Goal: Task Accomplishment & Management: Manage account settings

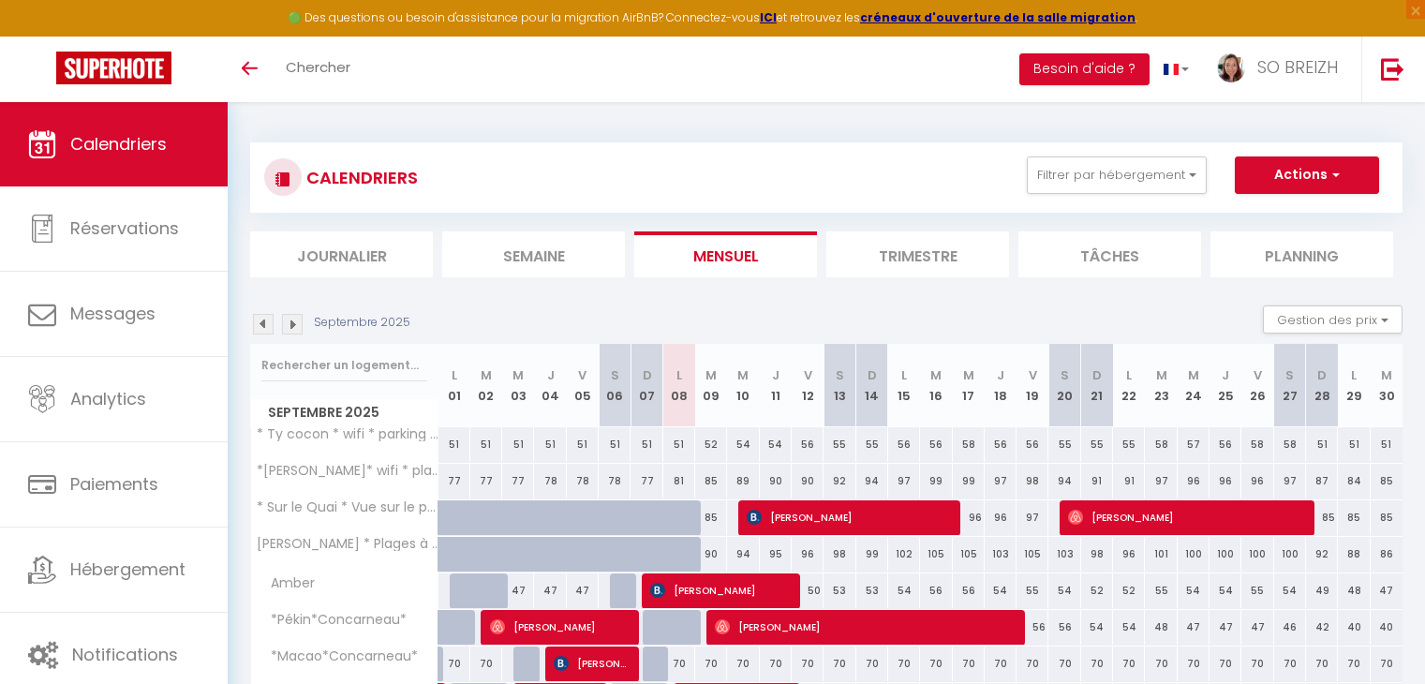
select select
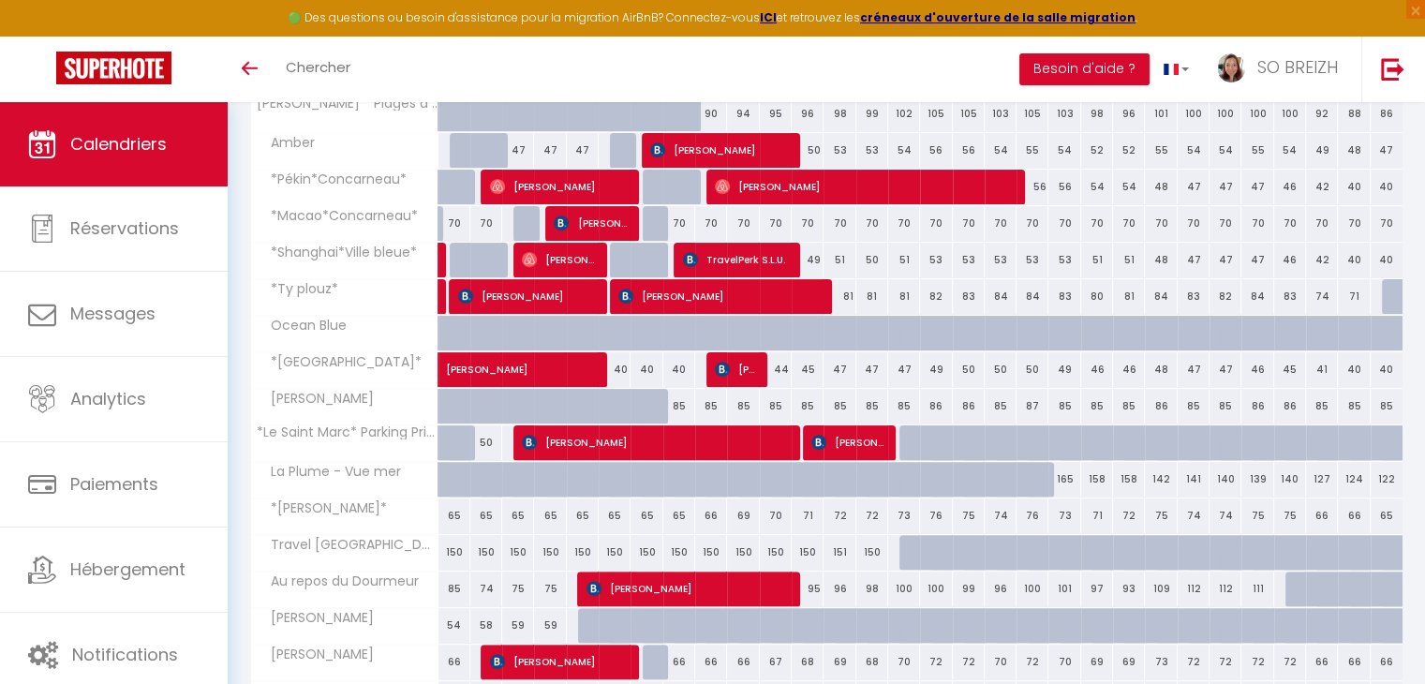
scroll to position [562, 0]
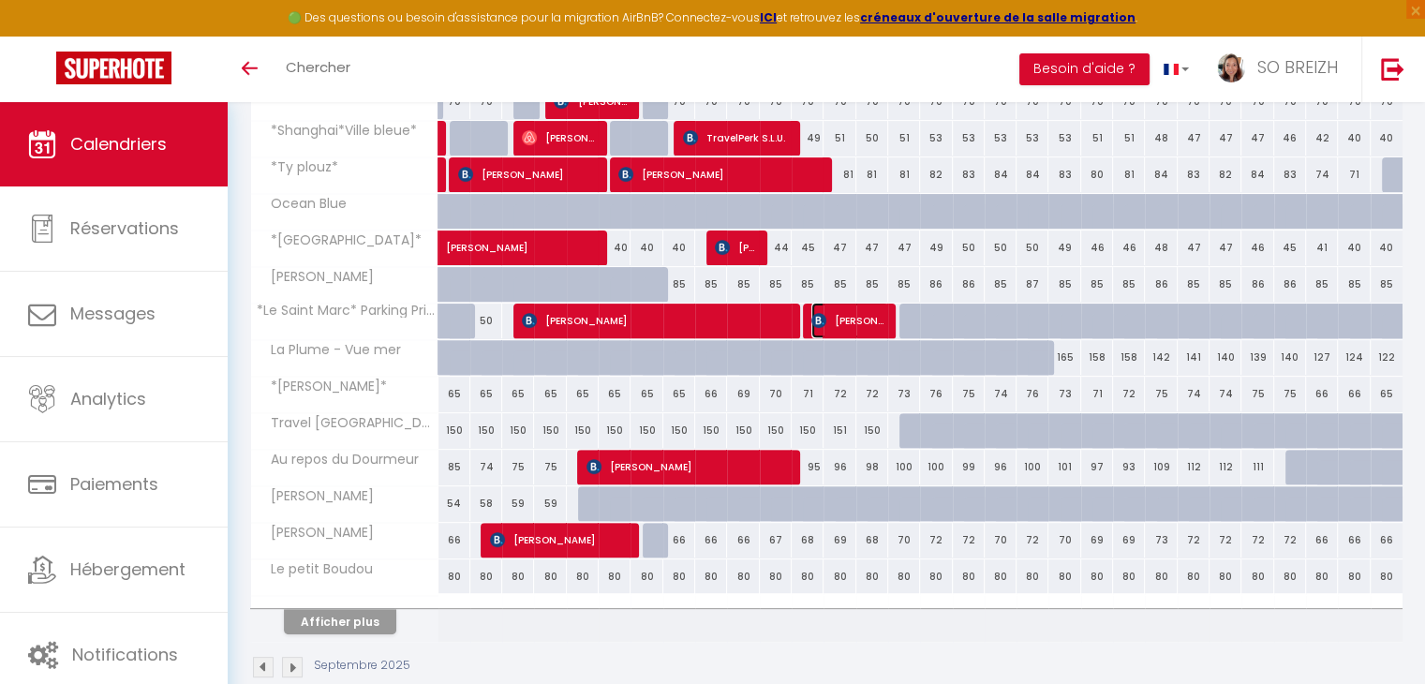
click at [849, 323] on span "[PERSON_NAME]" at bounding box center [849, 321] width 77 height 36
select select "OK"
select select "KO"
select select "0"
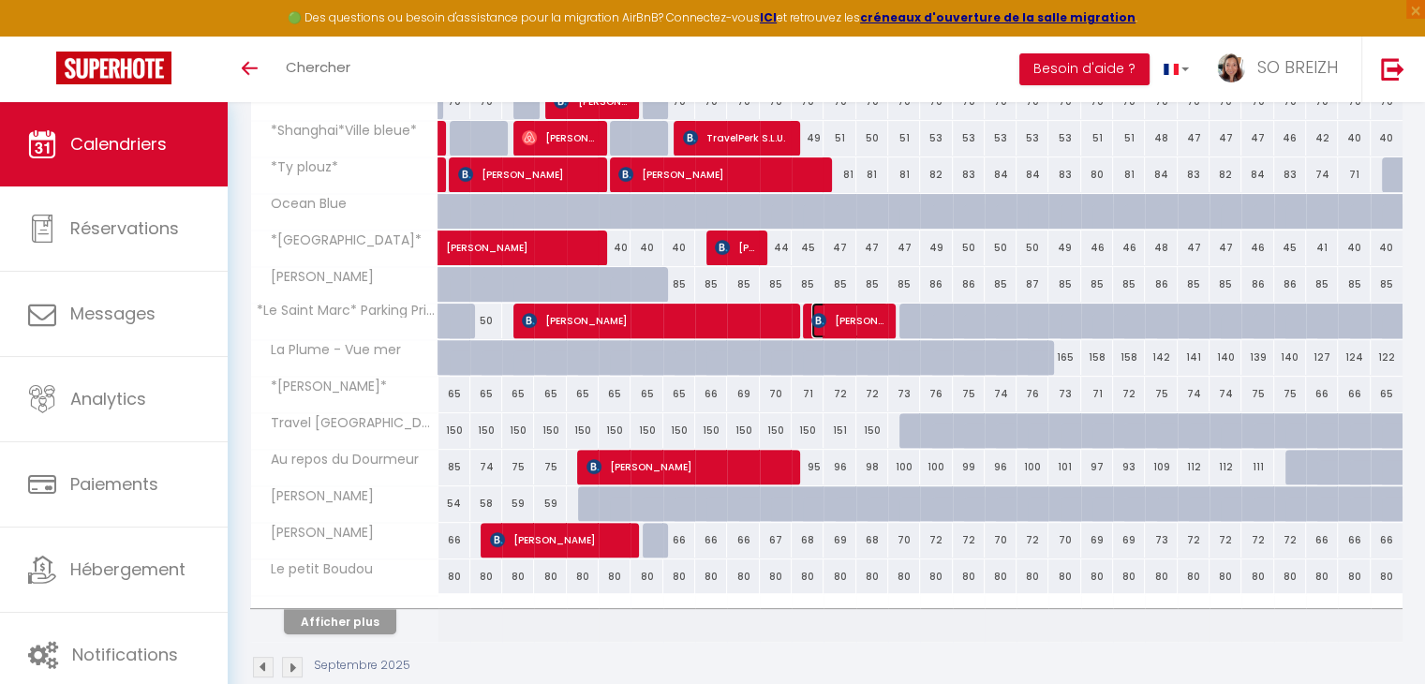
select select "1"
select select
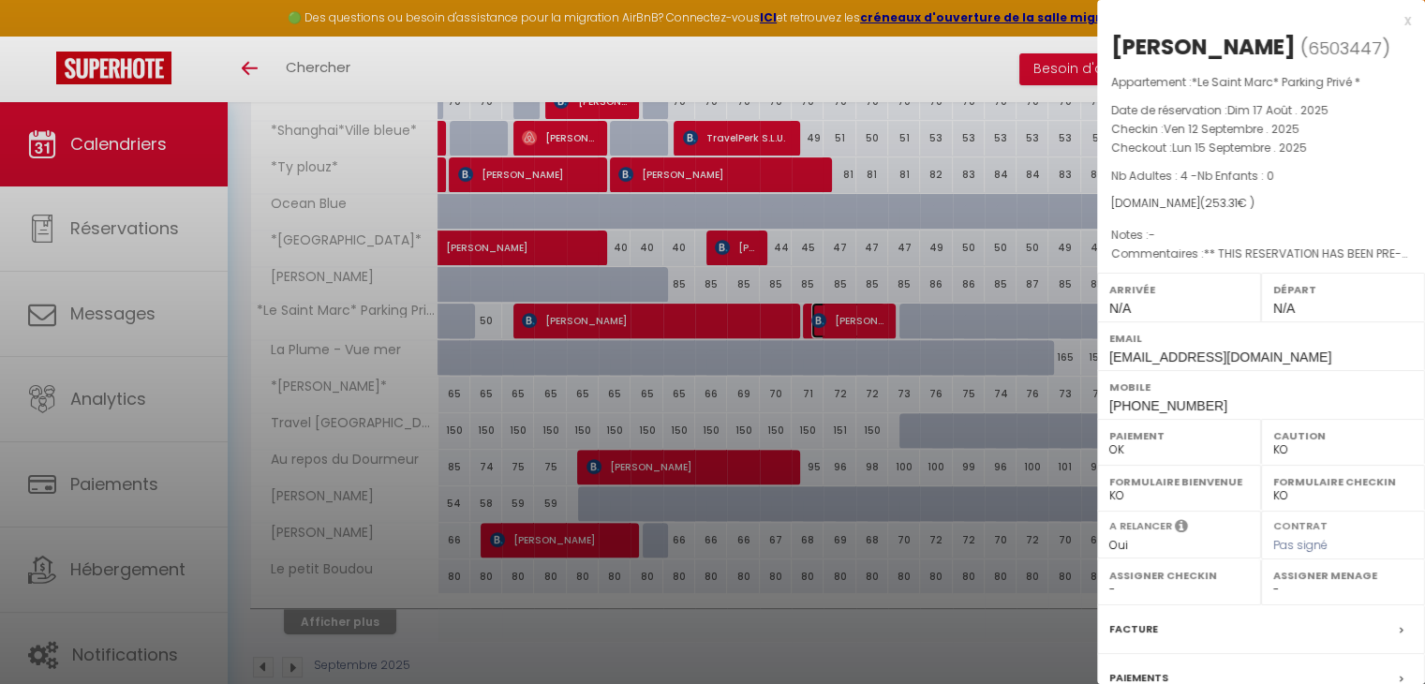
select select
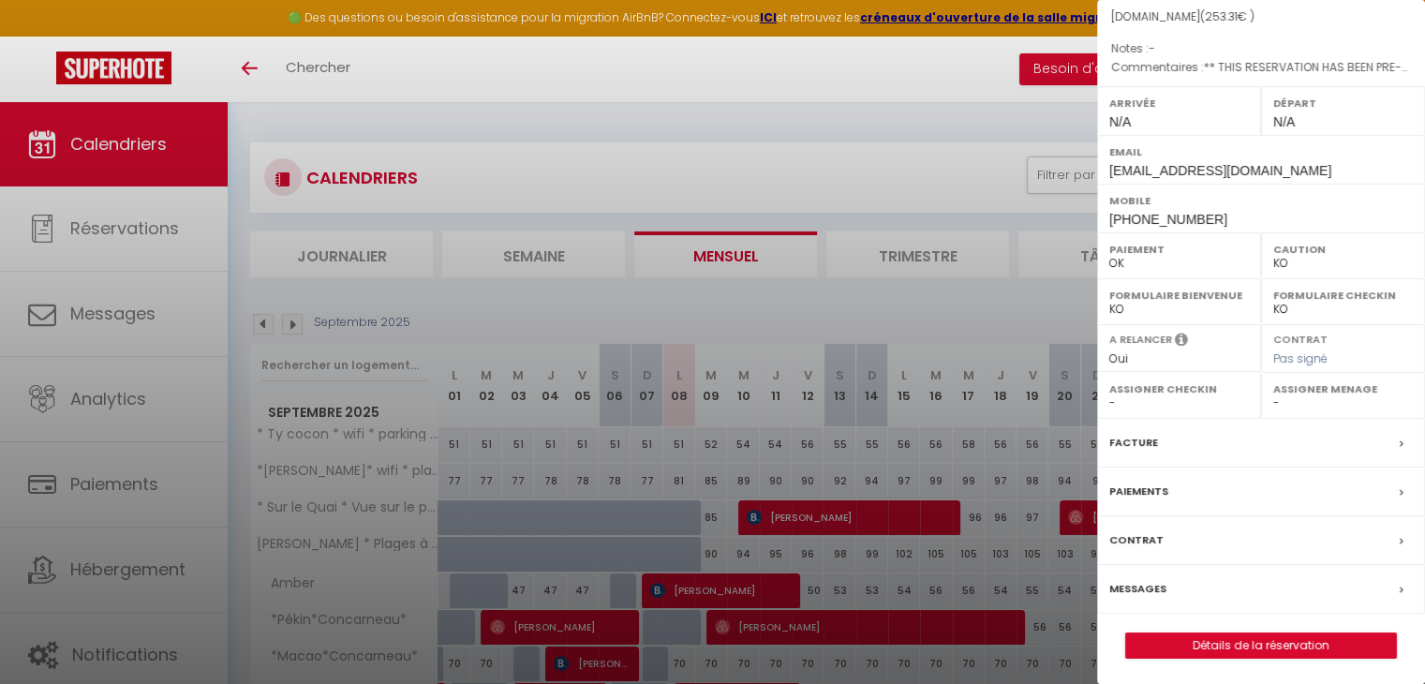
scroll to position [0, 0]
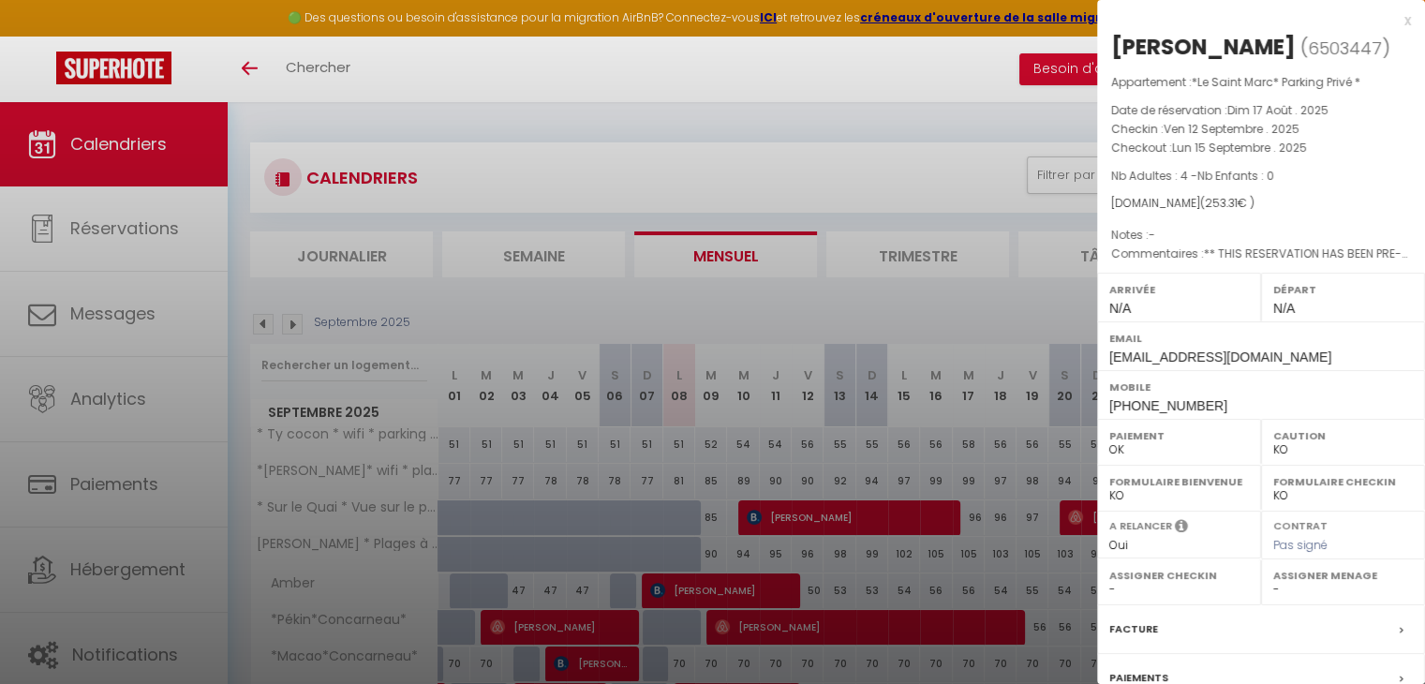
click at [1391, 23] on div "x" at bounding box center [1254, 20] width 314 height 22
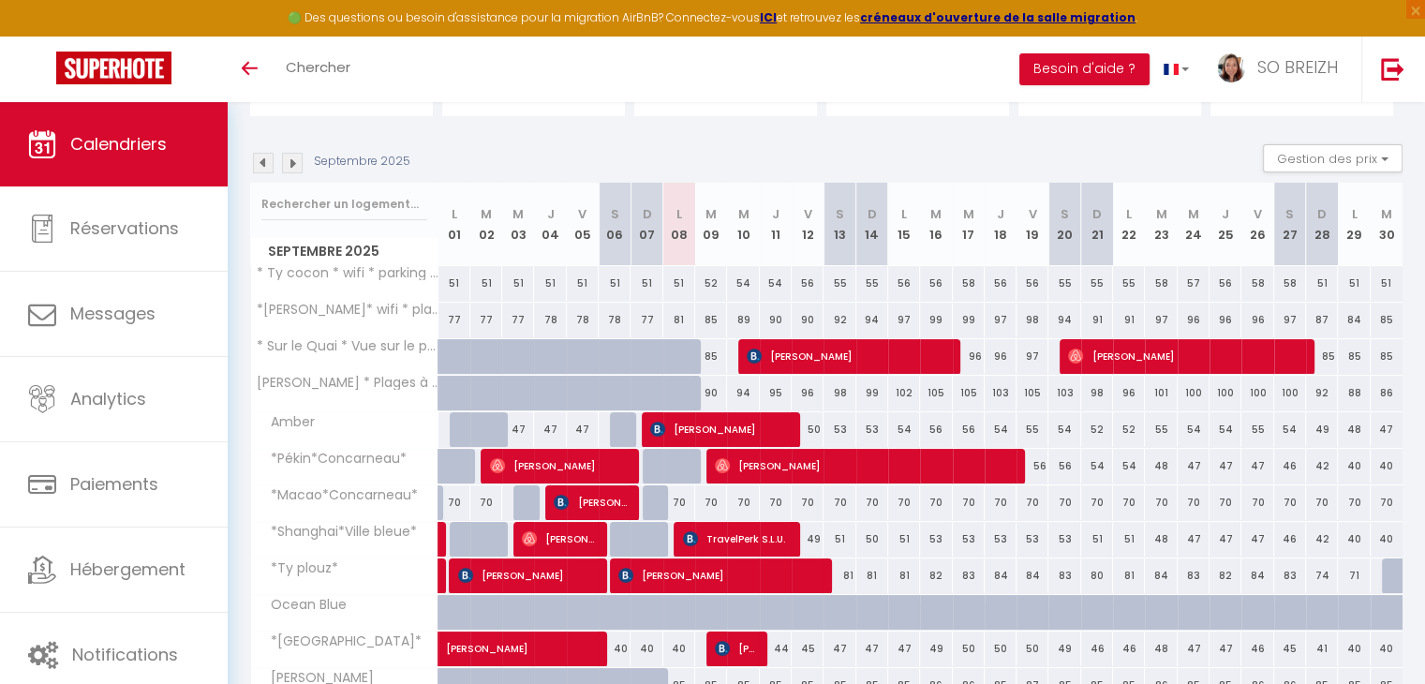
scroll to position [187, 0]
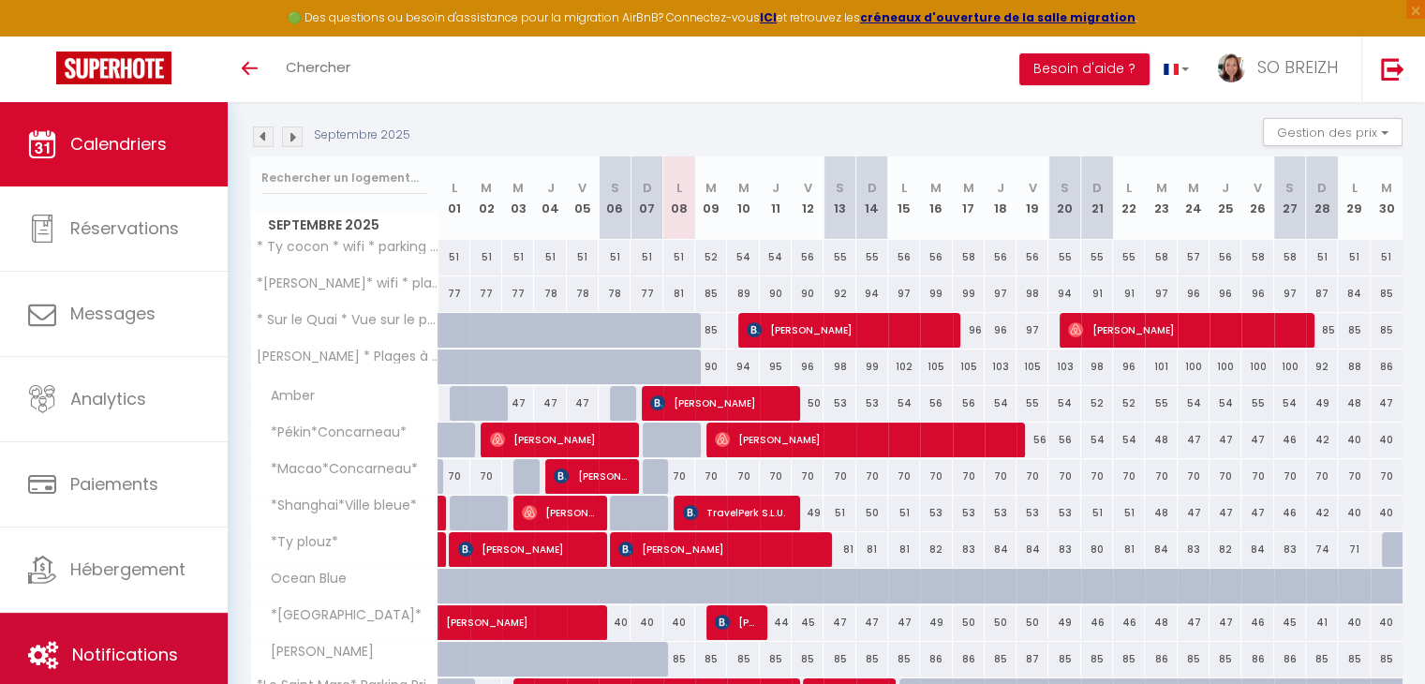
click at [123, 651] on span "Notifications" at bounding box center [125, 654] width 106 height 23
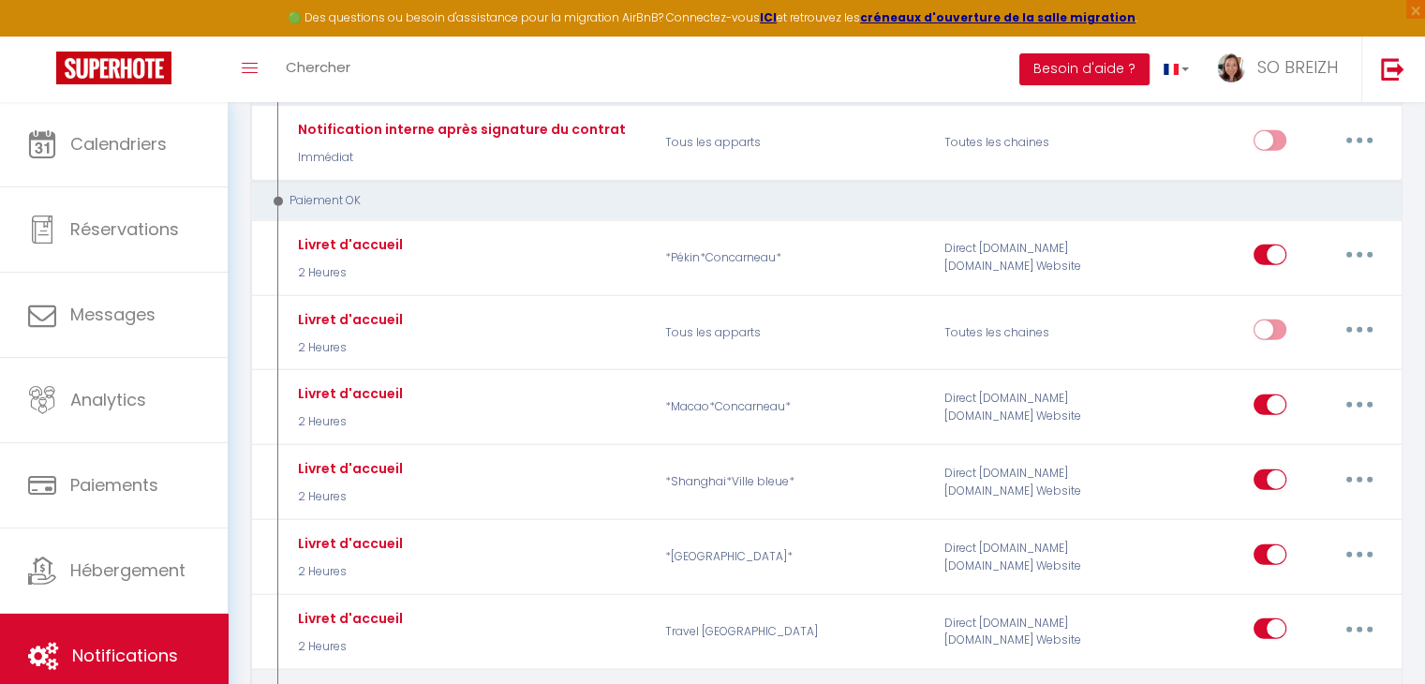
scroll to position [5058, 0]
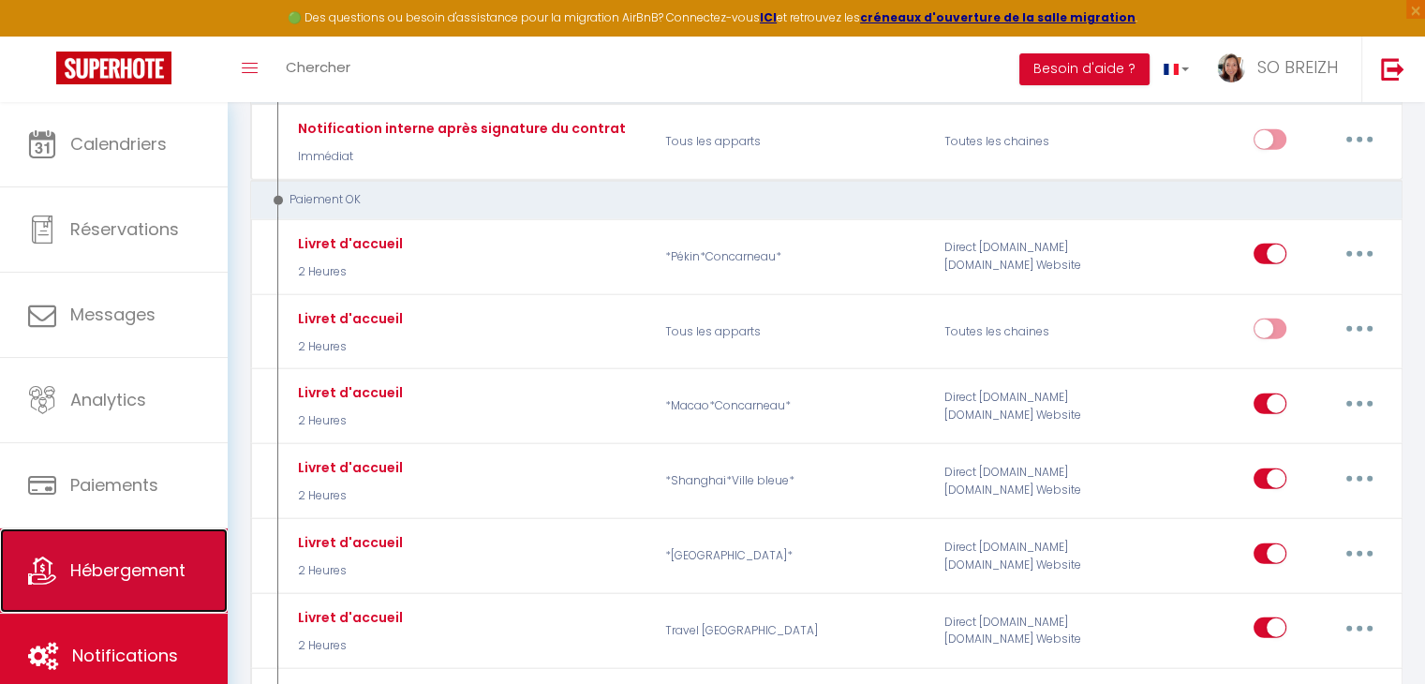
click at [128, 571] on span "Hébergement" at bounding box center [127, 569] width 115 height 23
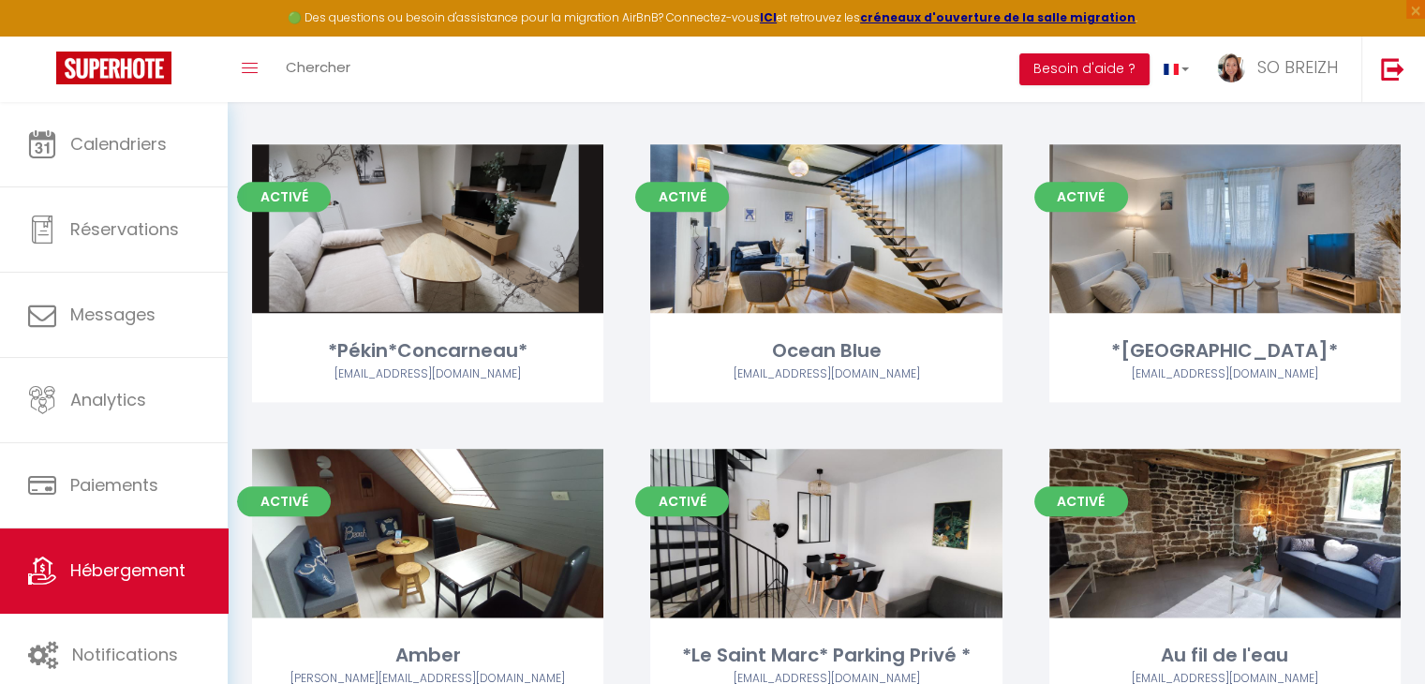
scroll to position [2154, 0]
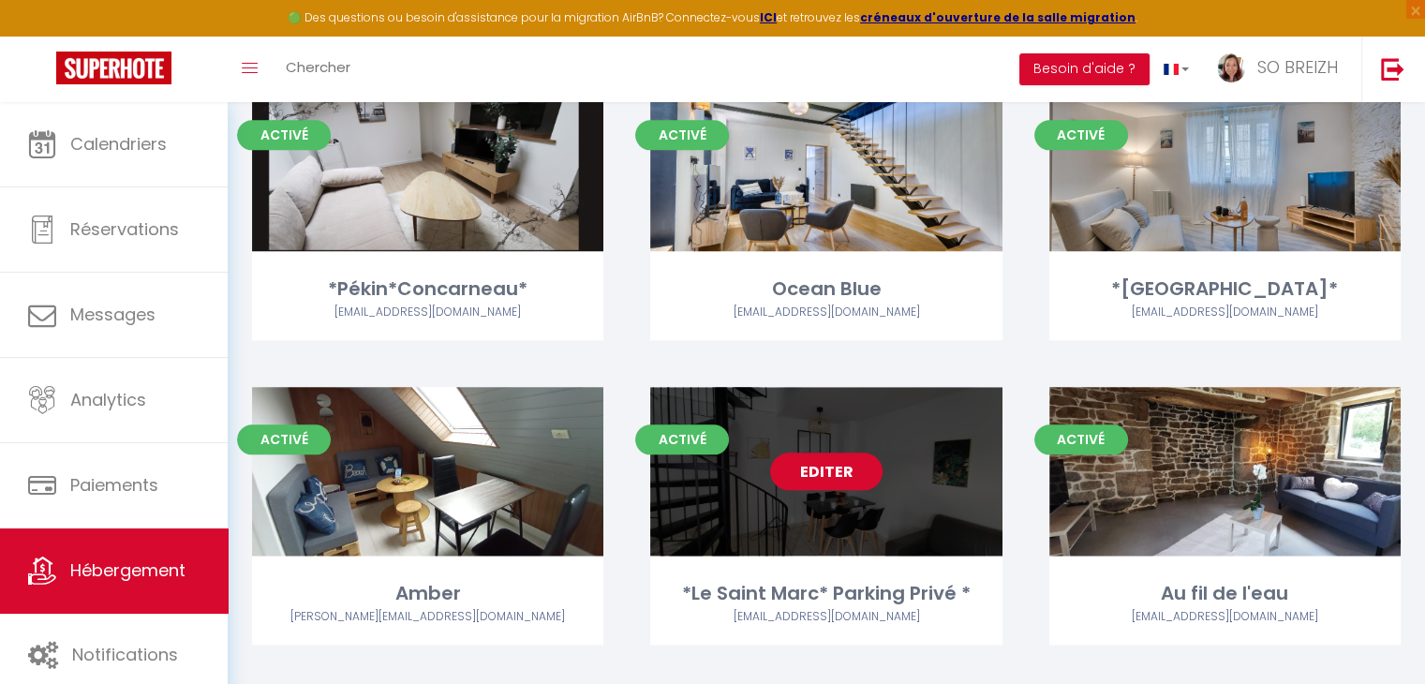
click at [837, 454] on link "Editer" at bounding box center [826, 470] width 112 height 37
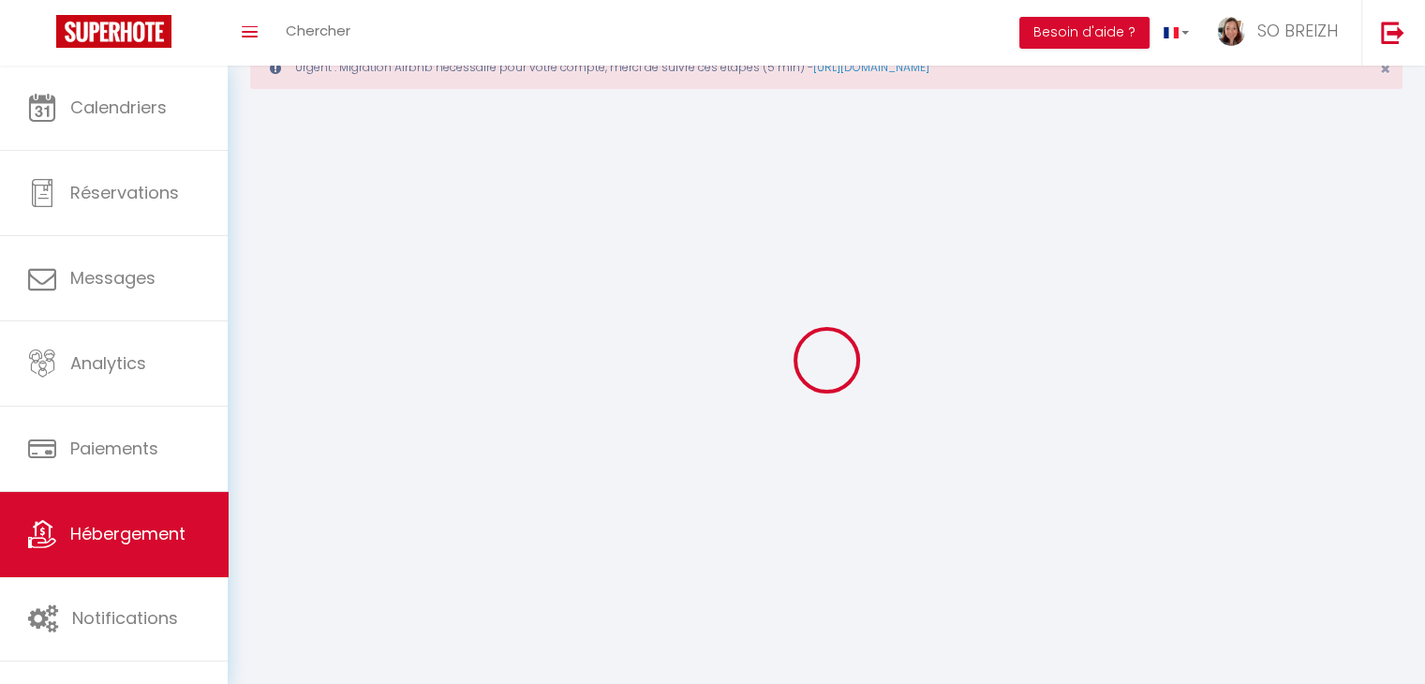
select select
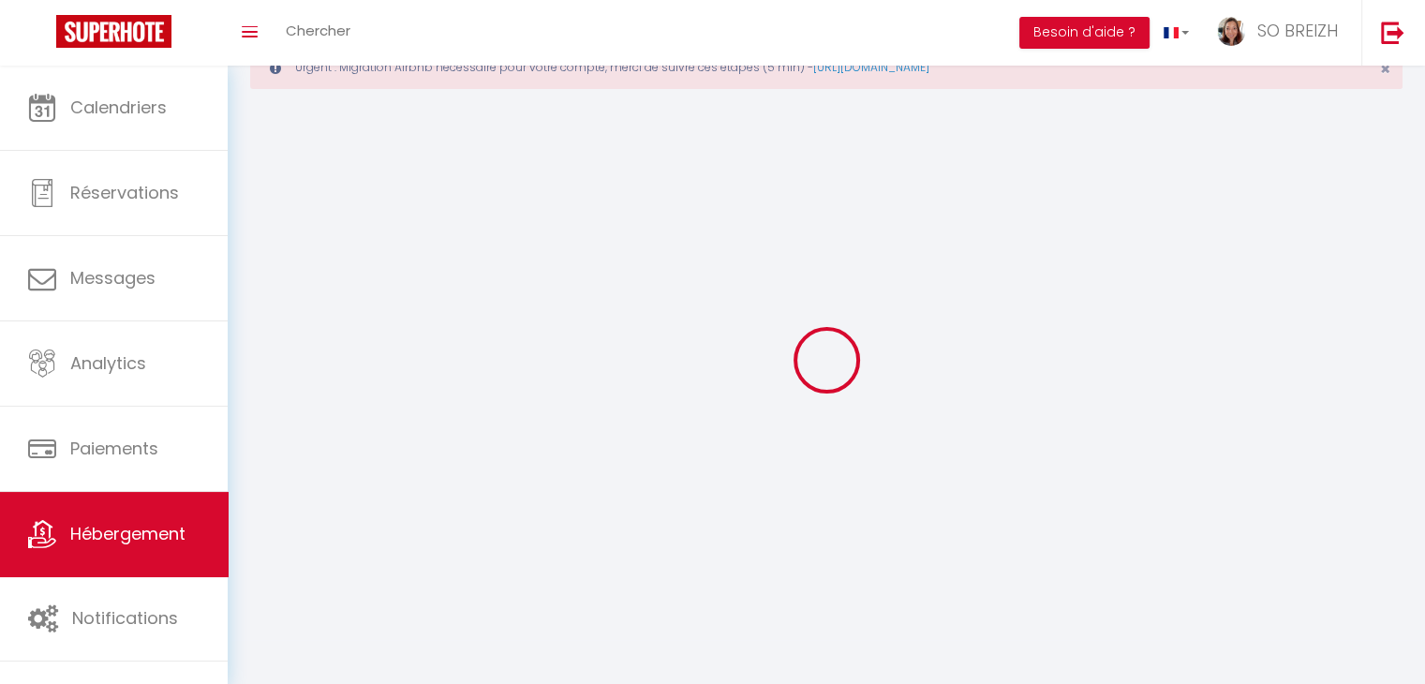
select select "1"
select select
checkbox input "false"
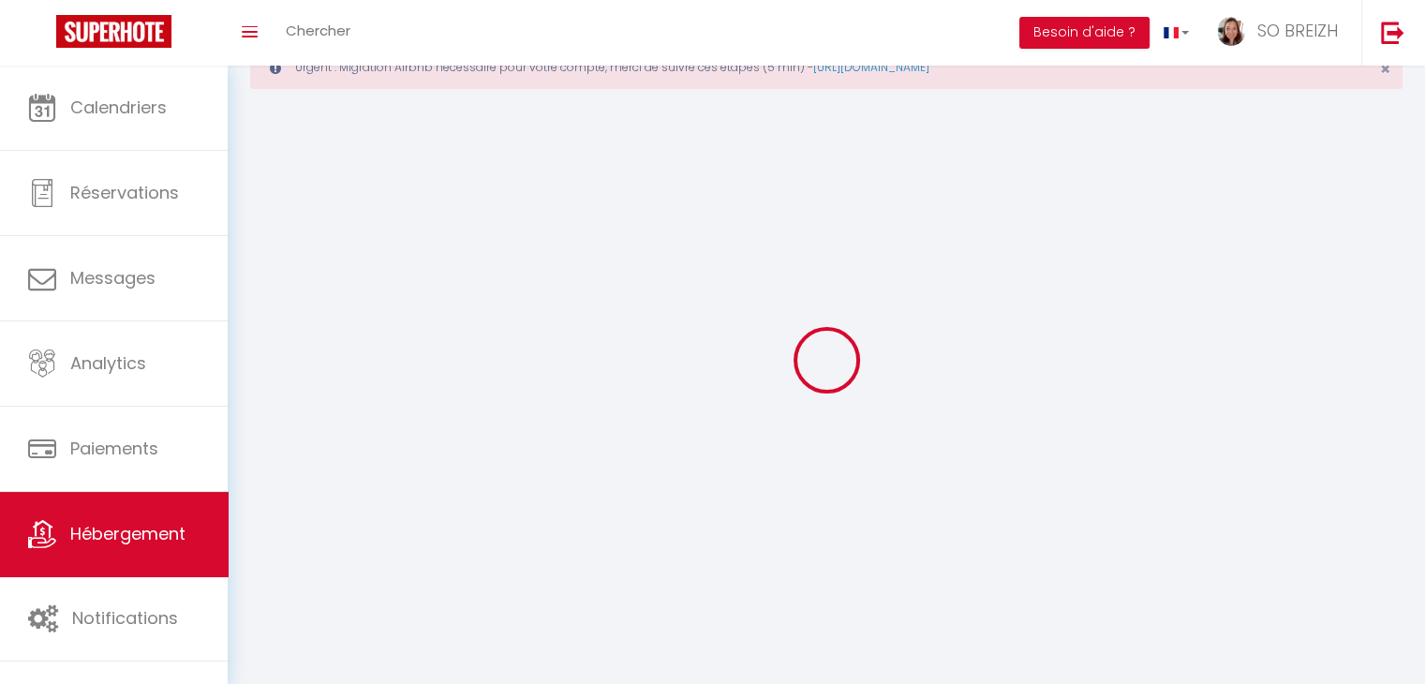
checkbox input "false"
select select "28"
select select
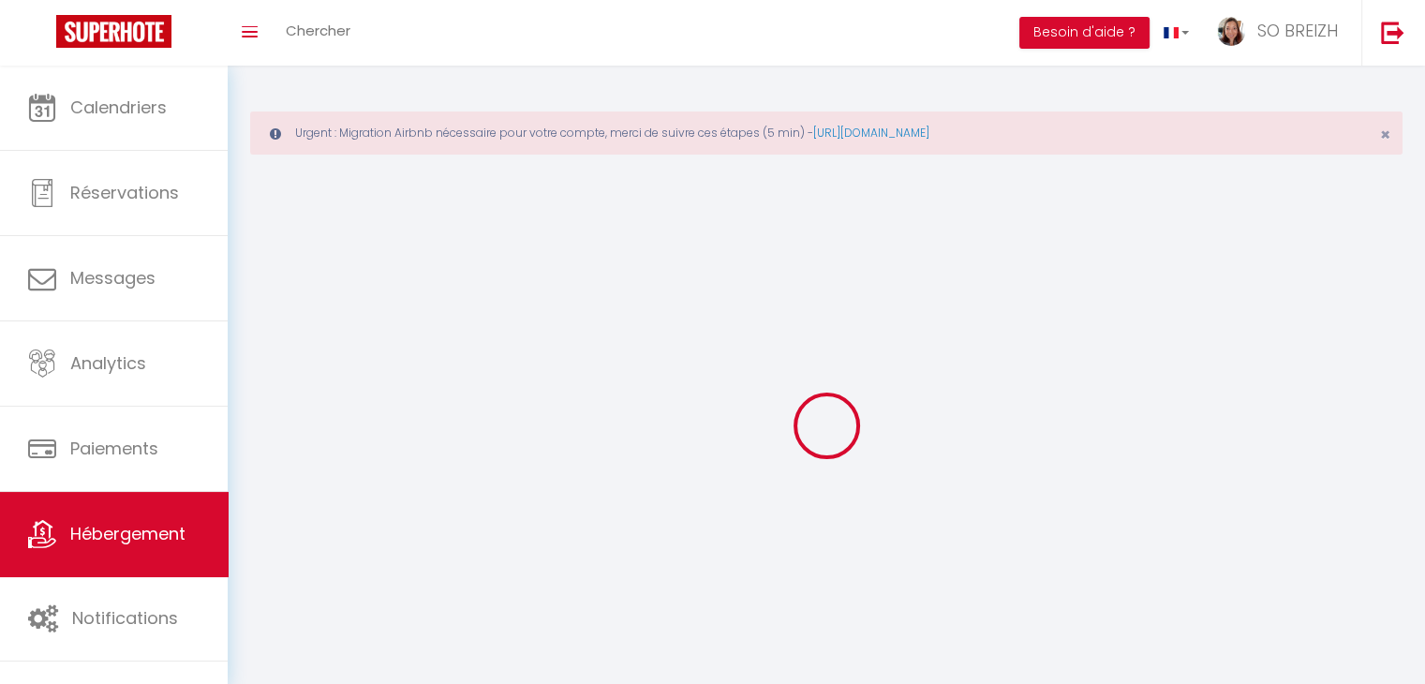
select select
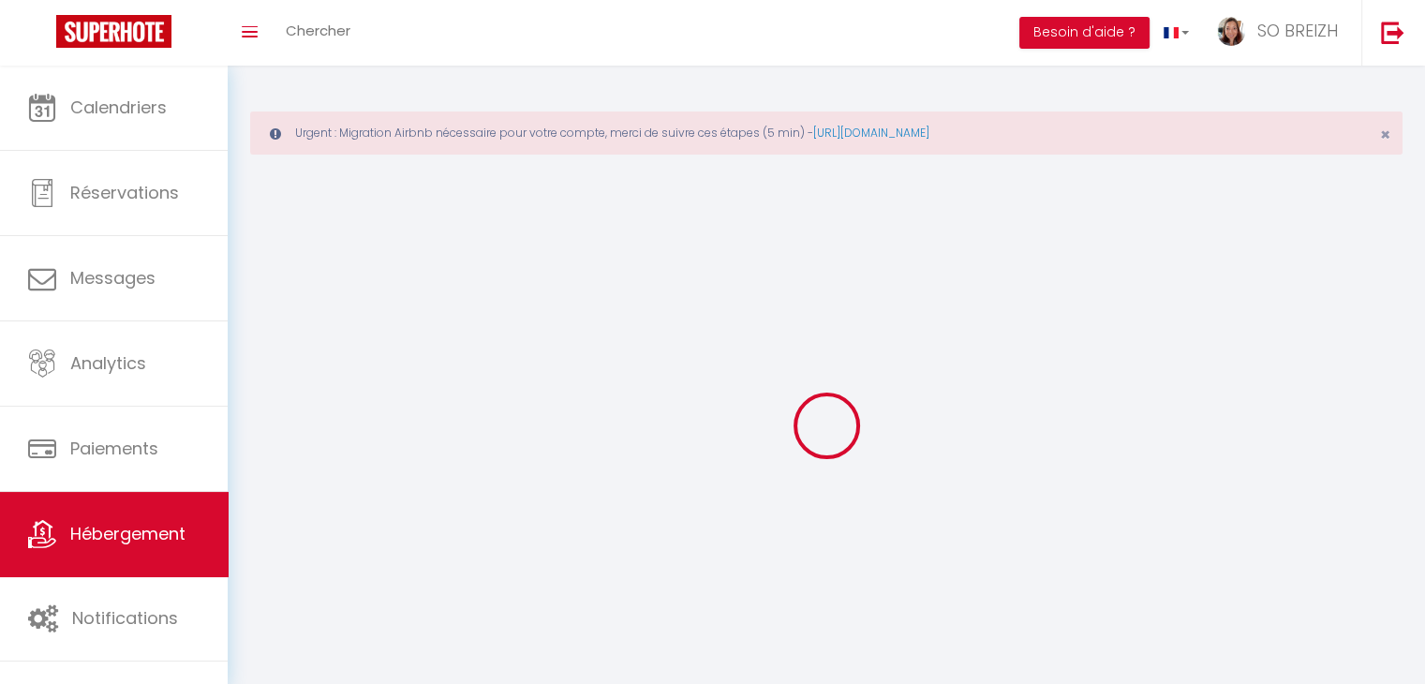
select select
checkbox input "false"
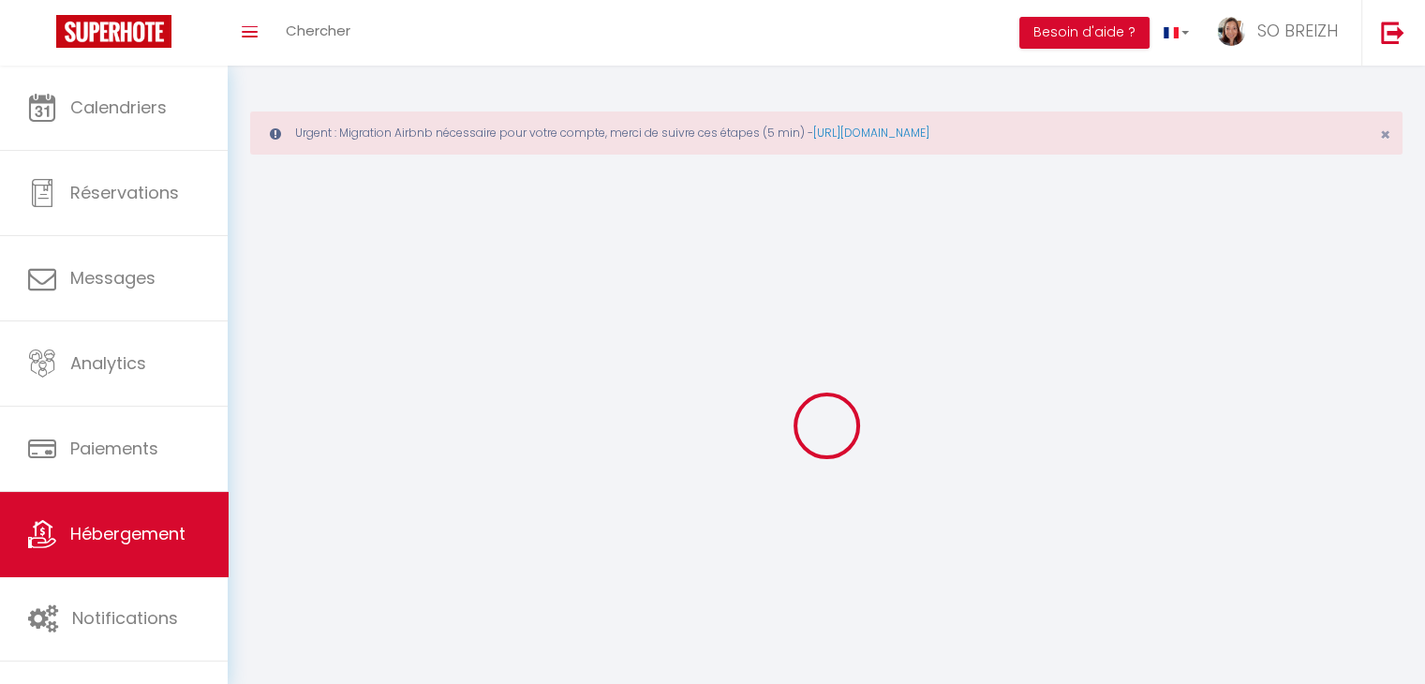
select select
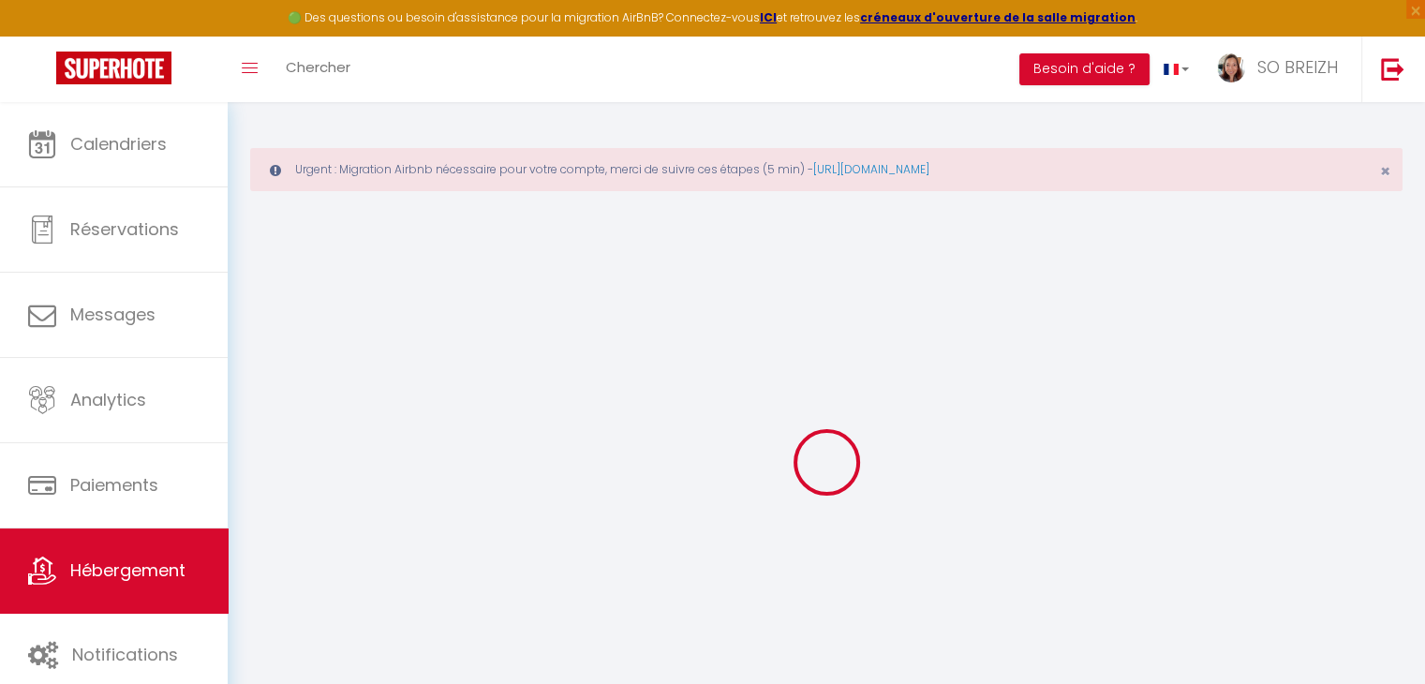
select select
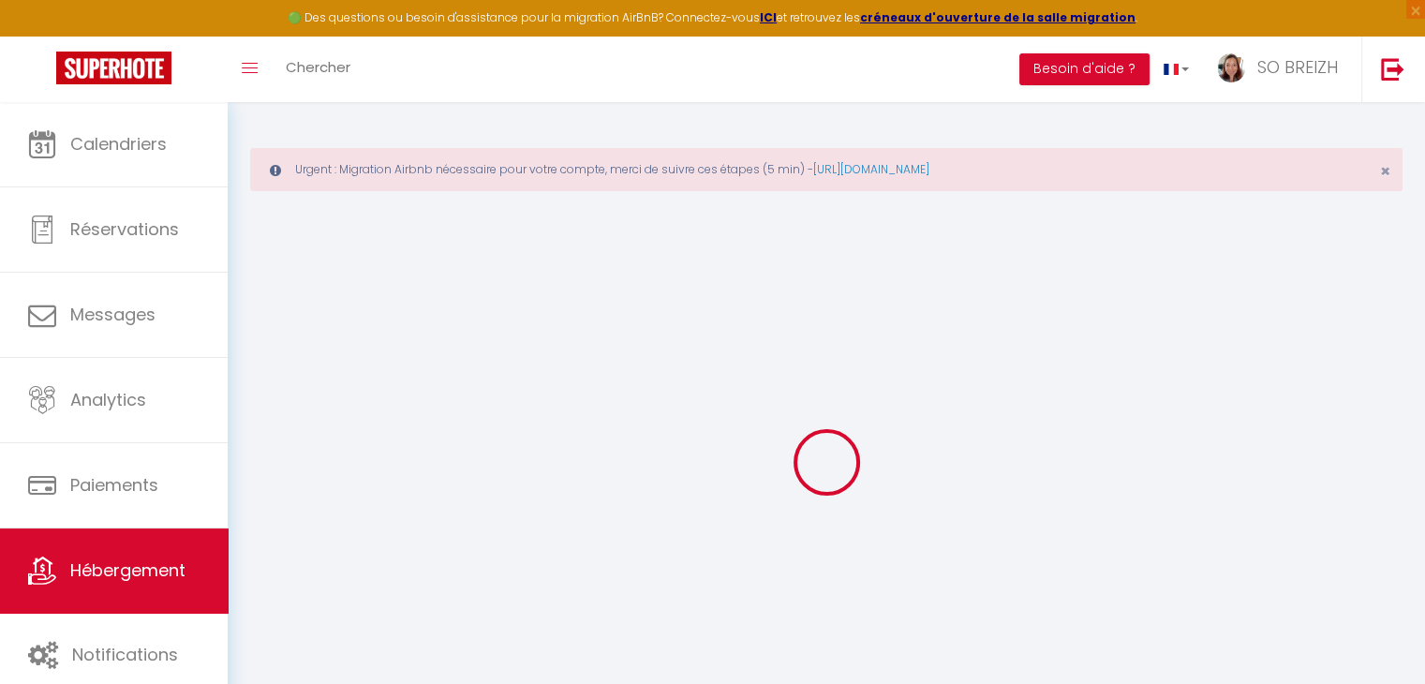
select select
checkbox input "false"
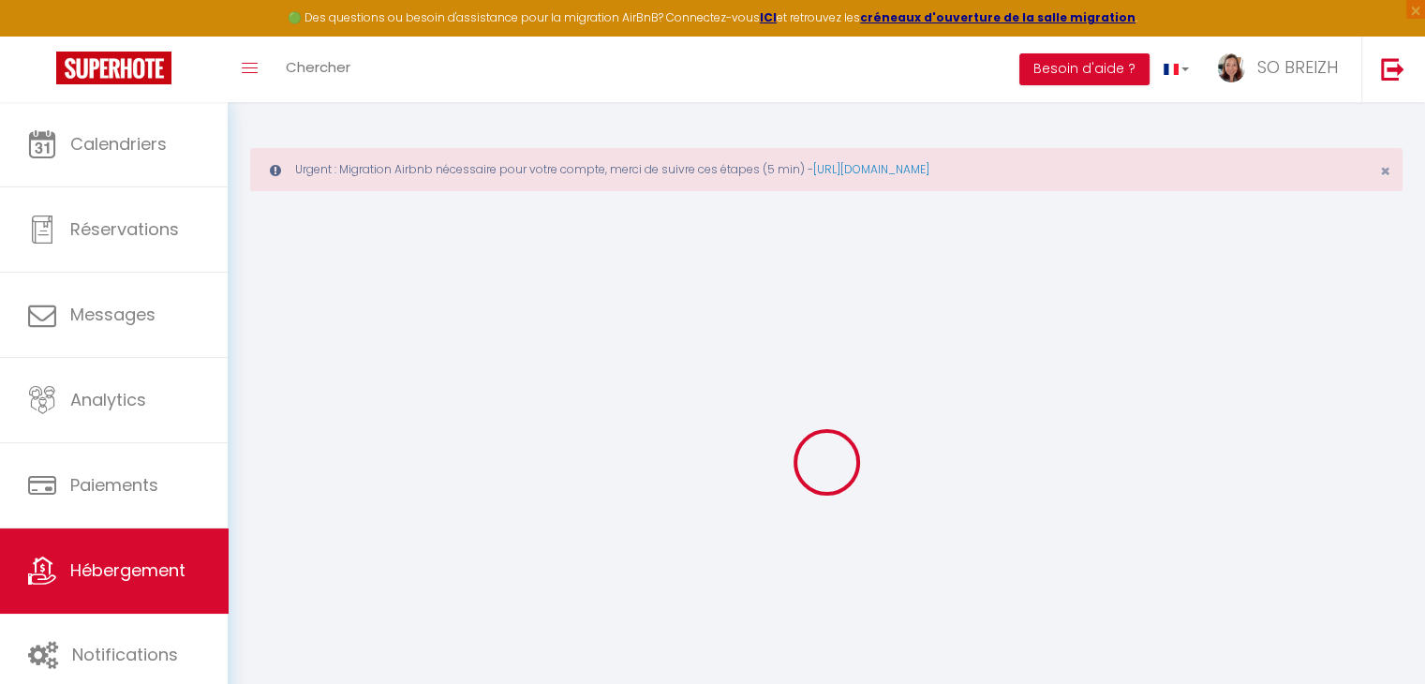
select select
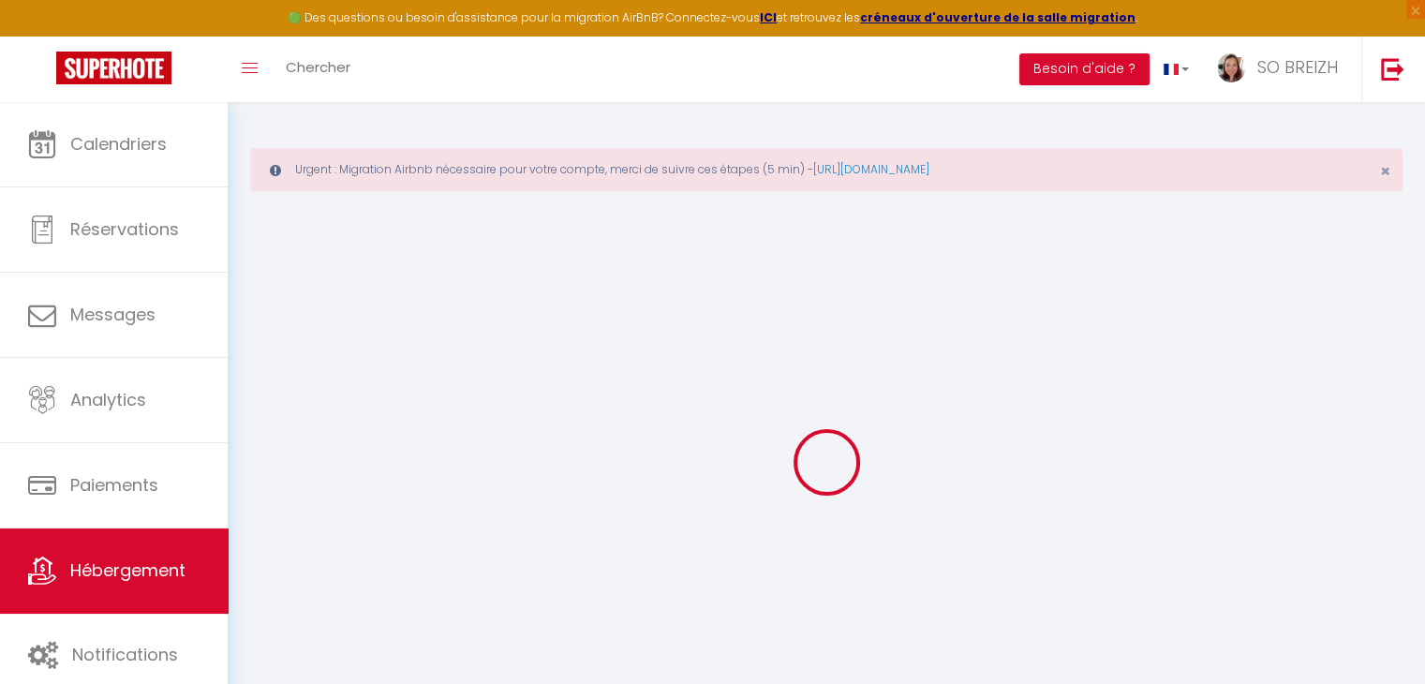
select select
checkbox input "false"
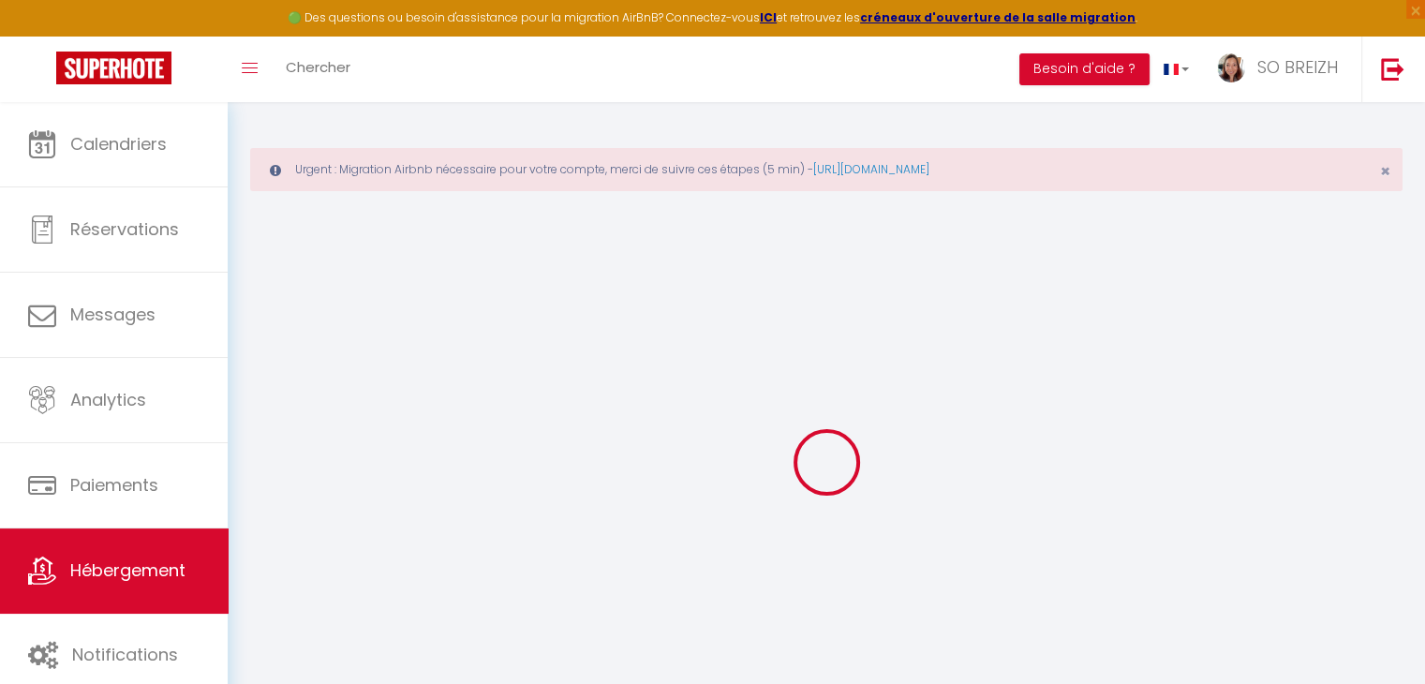
checkbox input "false"
select select
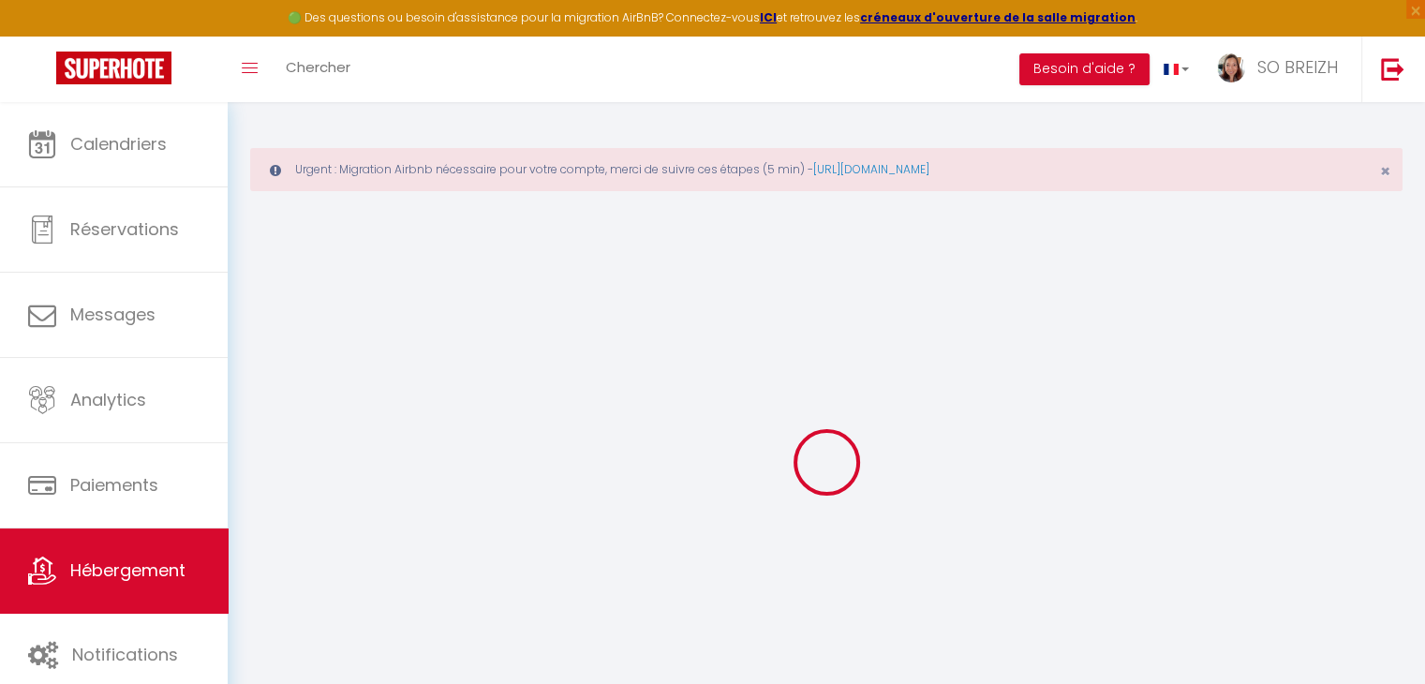
select select
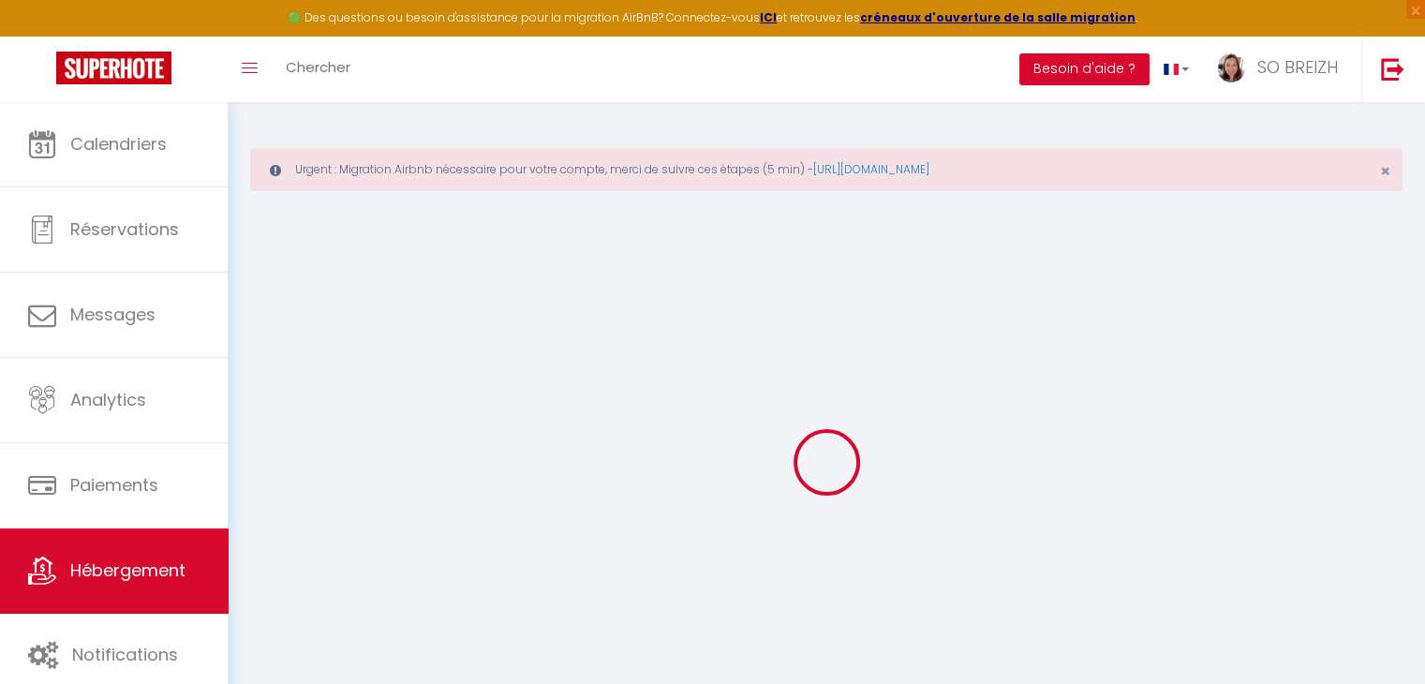
checkbox input "false"
select select
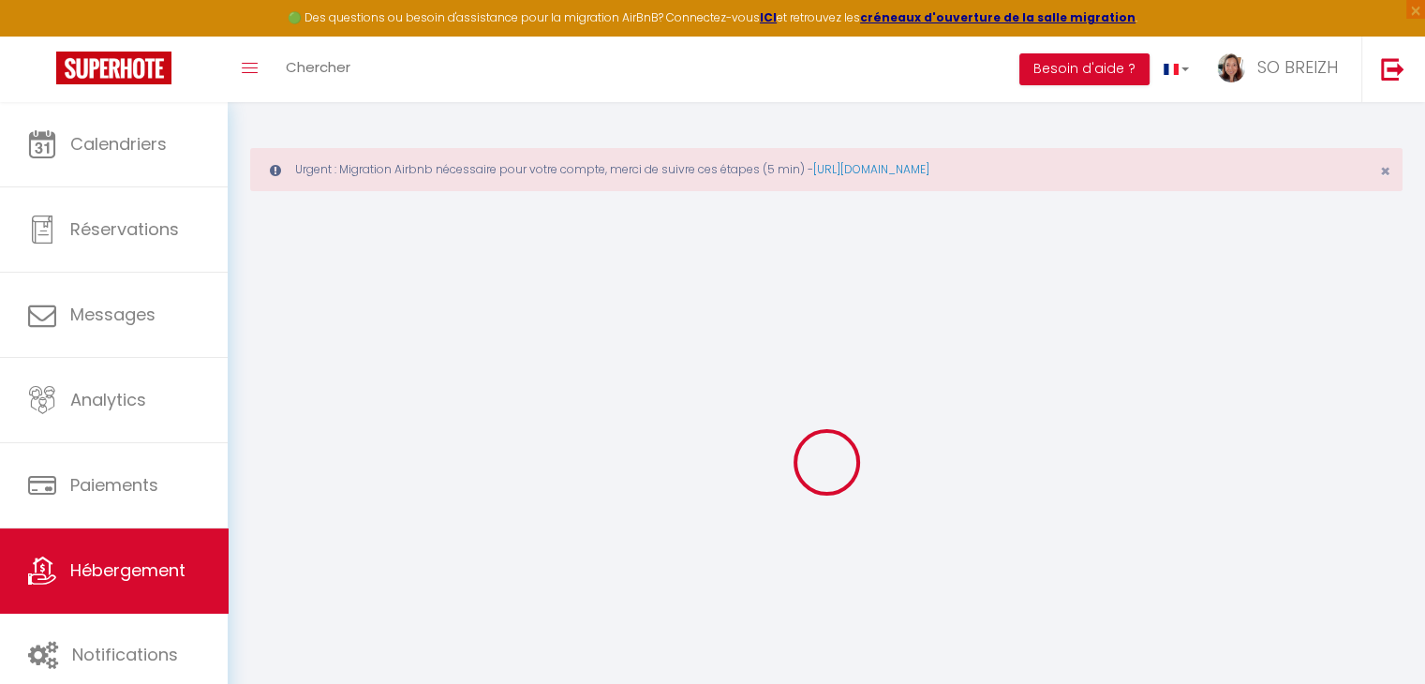
select select
type input "*Le Saint Marc* Parking Privé *"
type input "[PERSON_NAME]"
type input "ESTEVE"
type input "[STREET_ADDRESS][PERSON_NAME]"
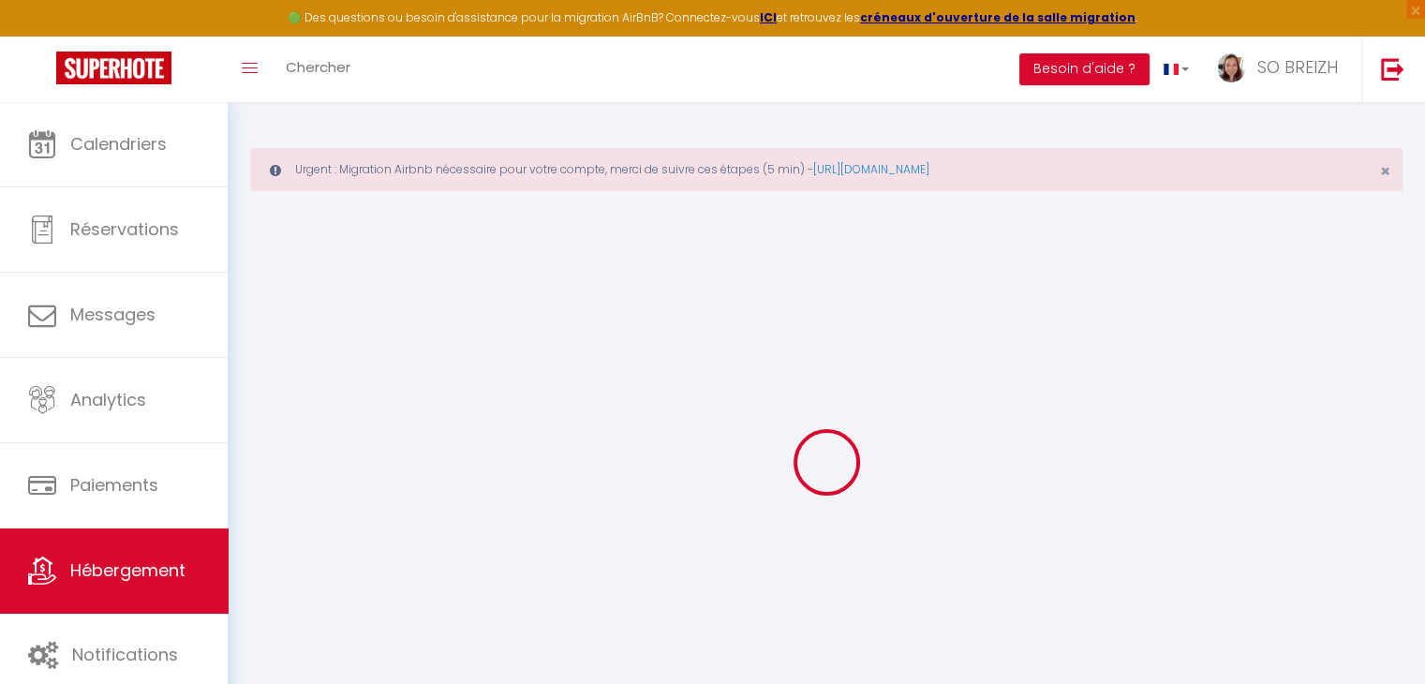
type input "78100"
type input "[GEOGRAPHIC_DATA]"
select select "1"
type input "70"
type input "59"
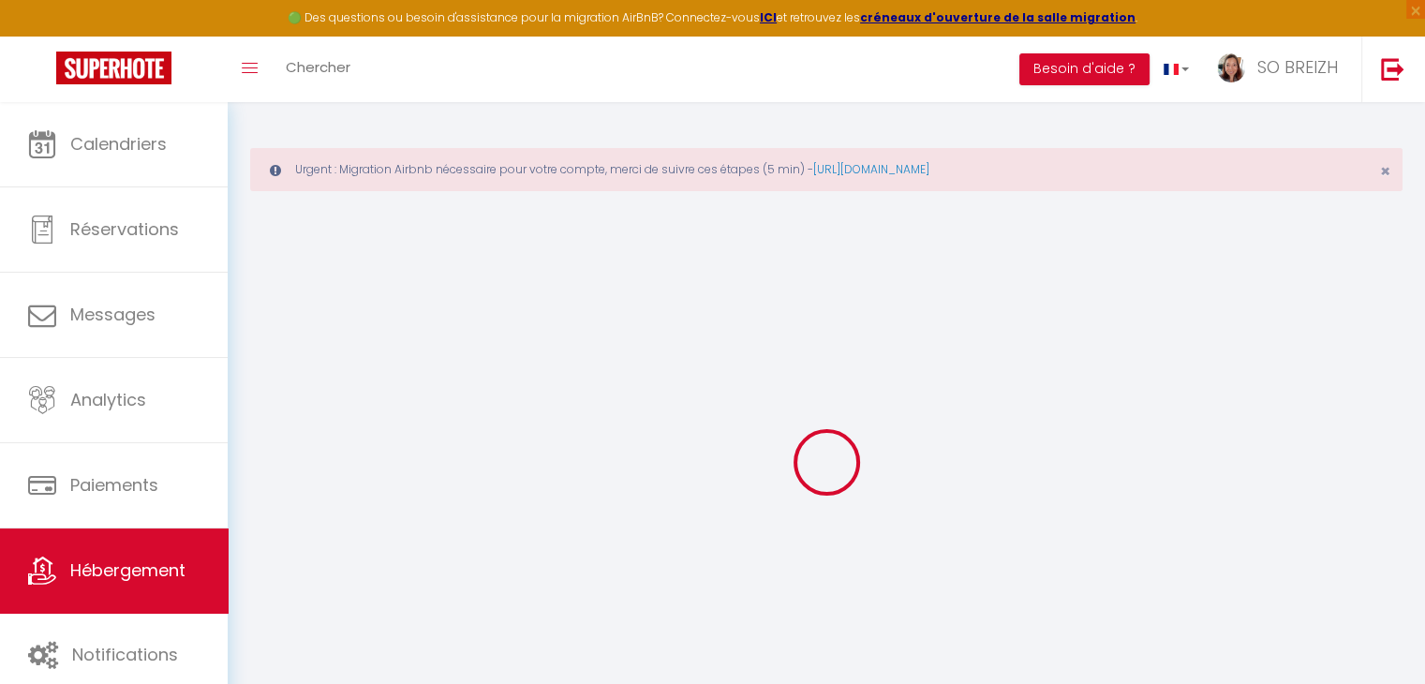
type input "5.5"
type input "300"
select select
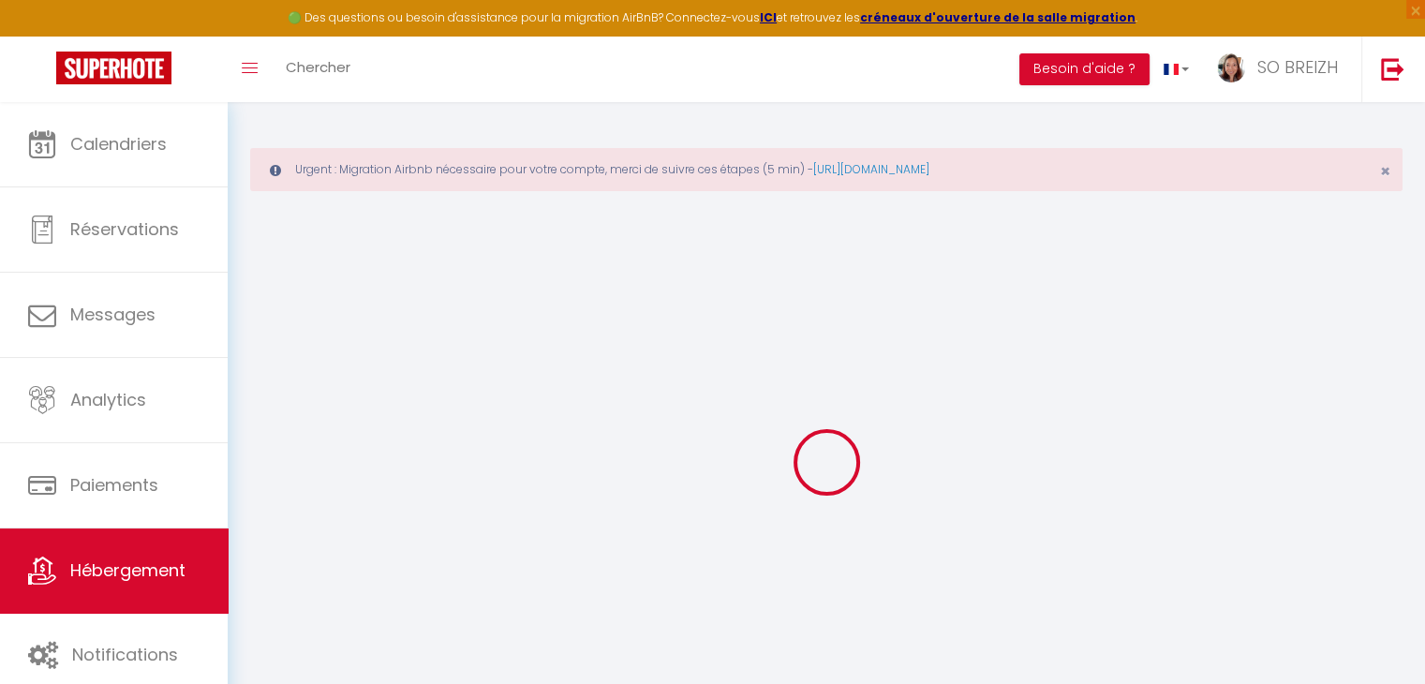
select select
type input "[STREET_ADDRESS]"
type input "29000"
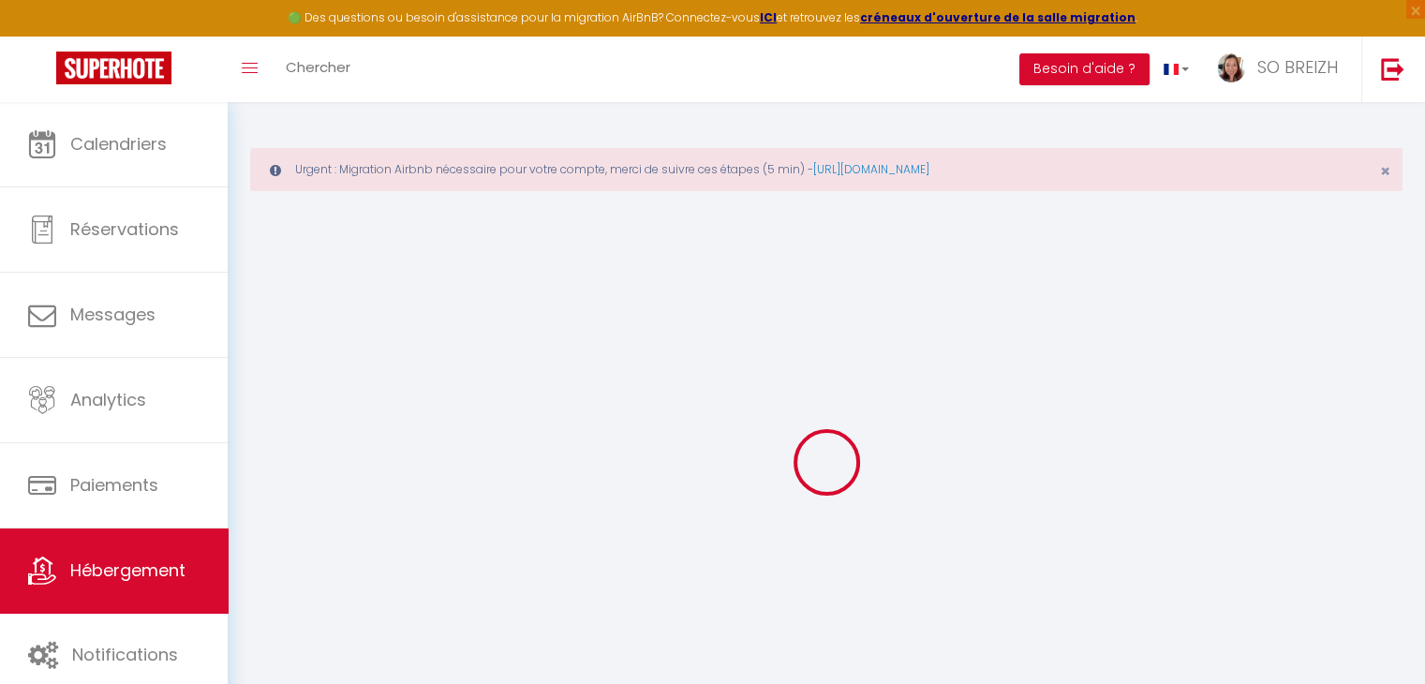
type input "Quimper"
type input "[EMAIL_ADDRESS][DOMAIN_NAME]"
select select "12728"
checkbox input "true"
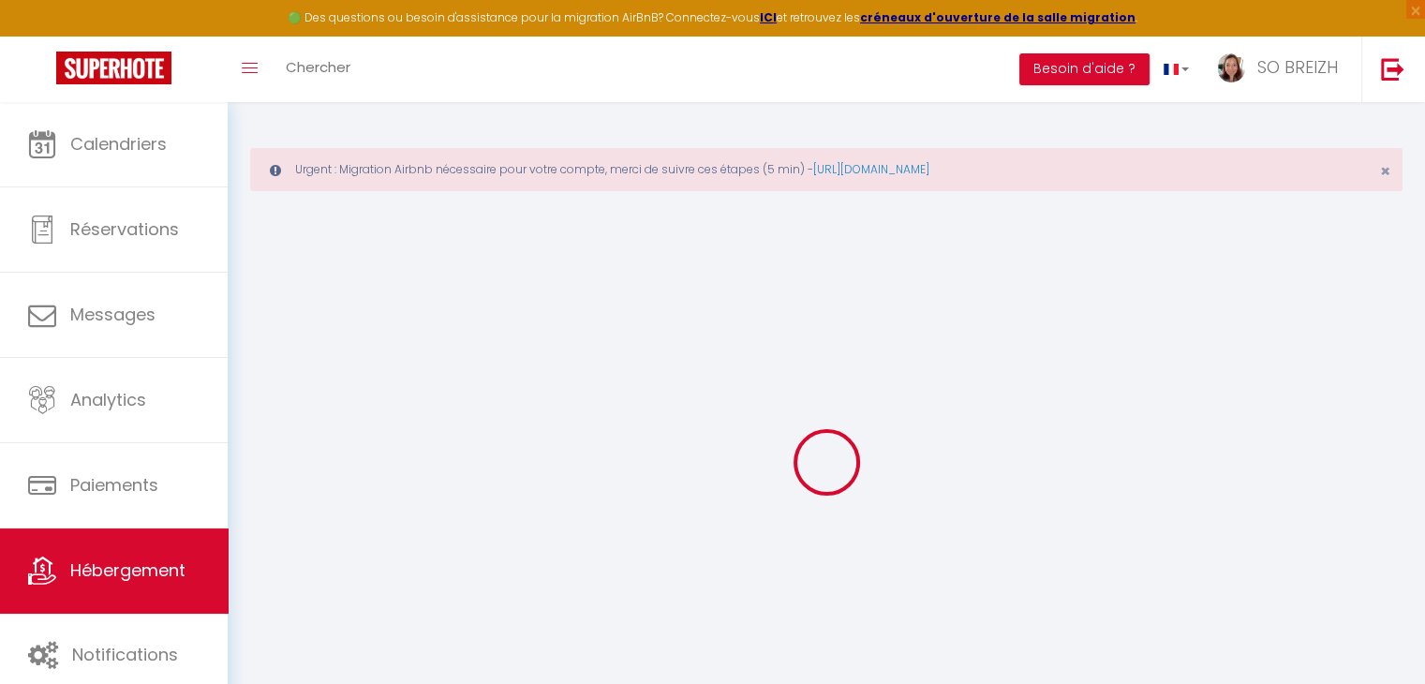
checkbox input "true"
checkbox input "false"
radio input "true"
type input "25"
type input "59"
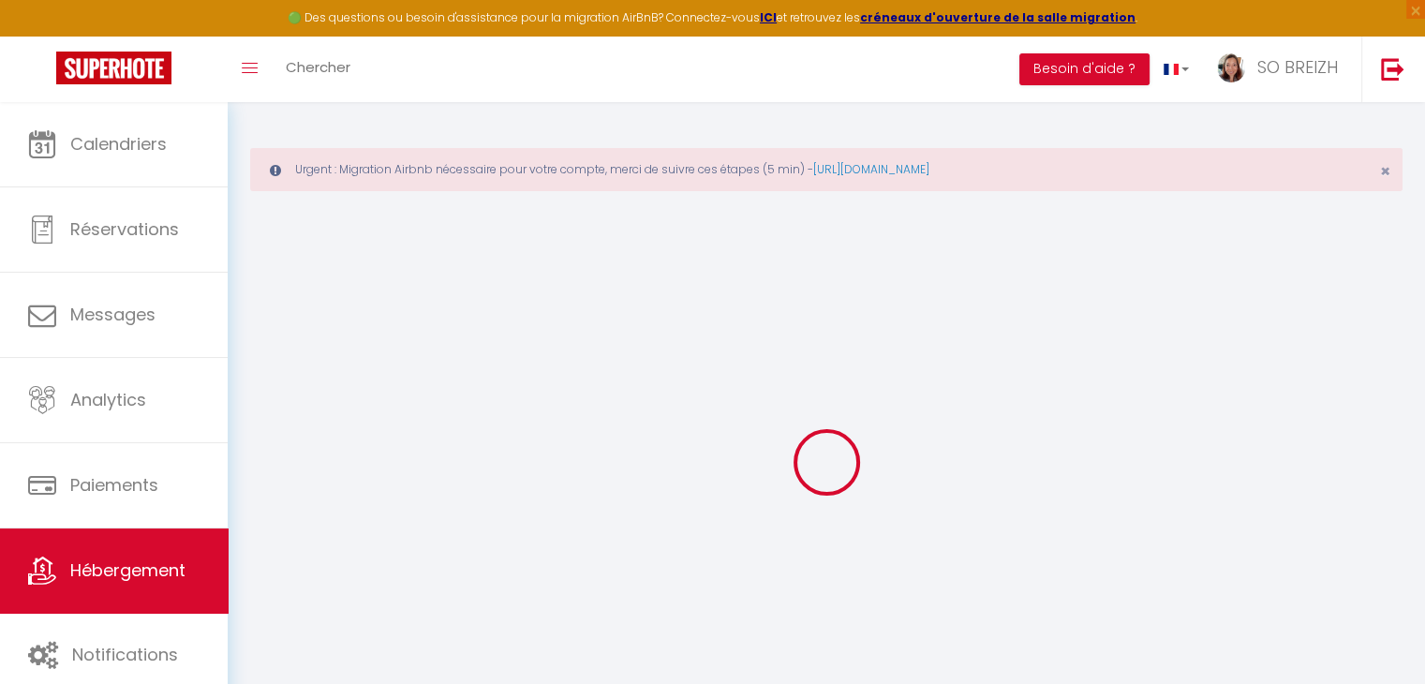
type input "0"
select select
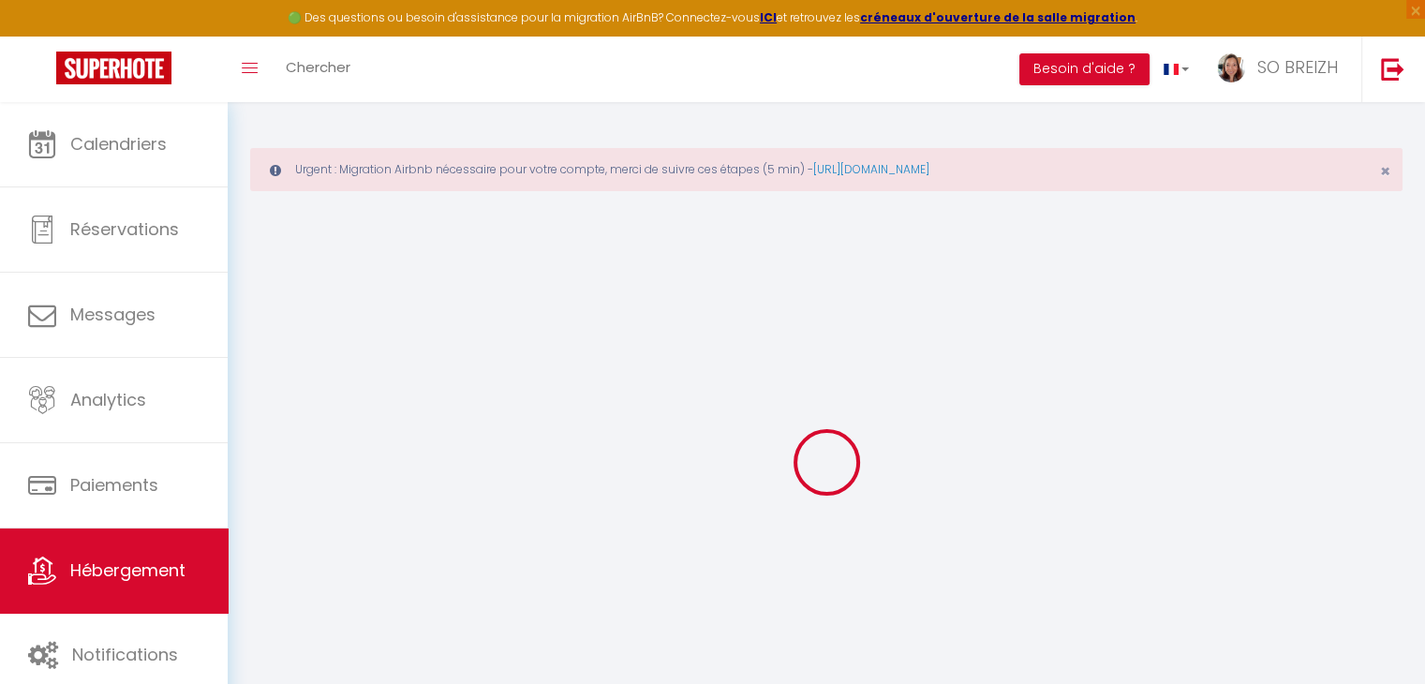
select select
checkbox input "true"
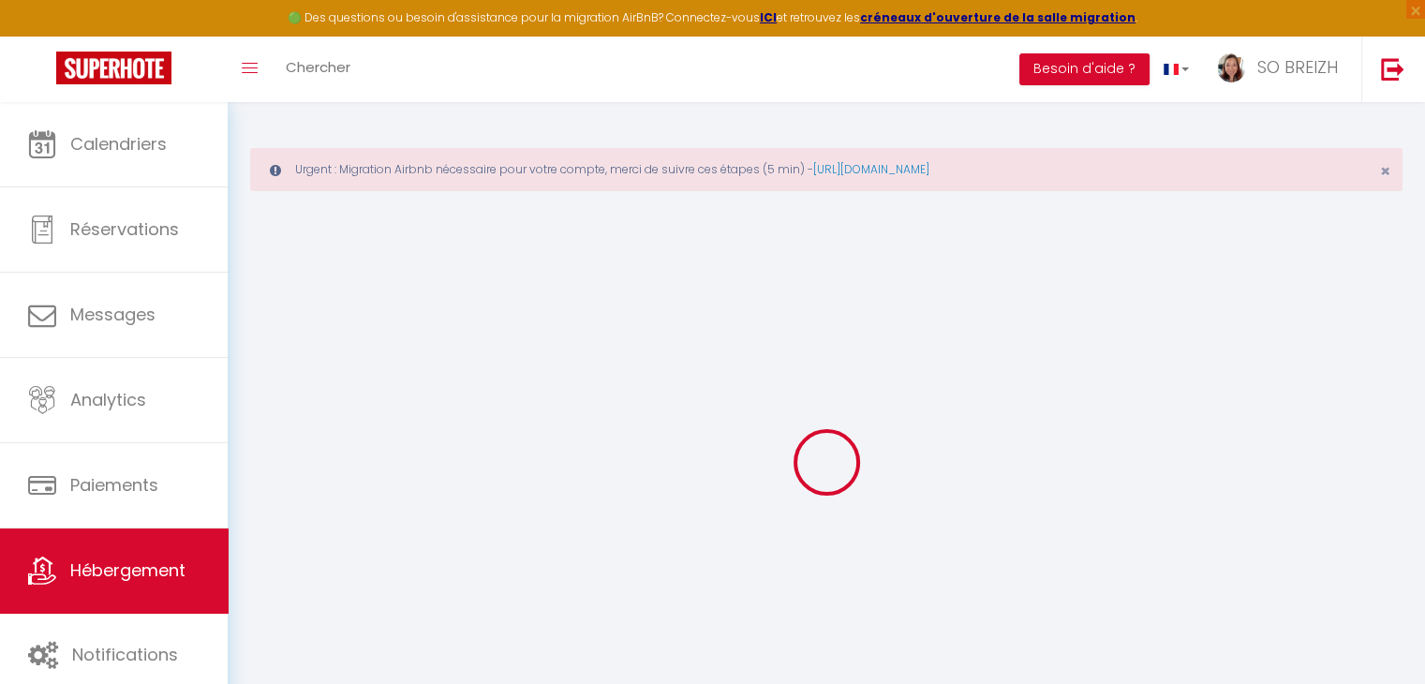
checkbox input "true"
checkbox input "false"
select select
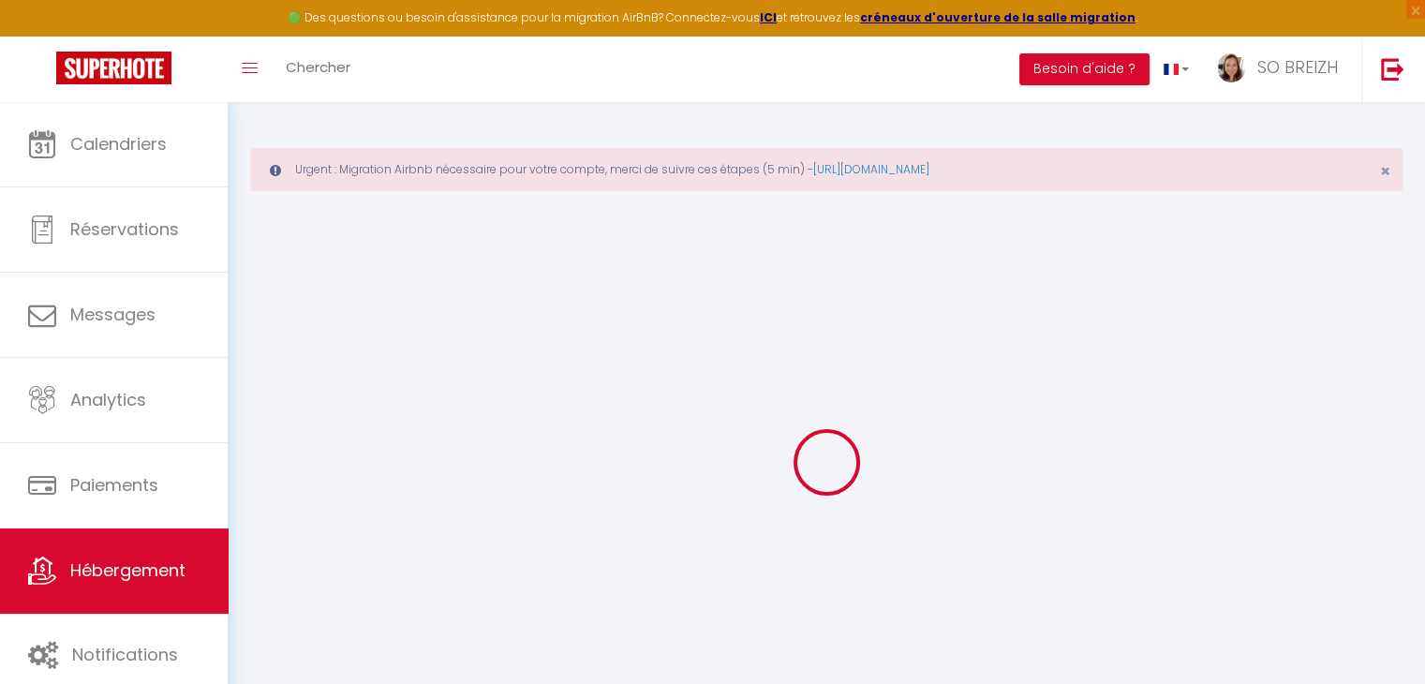
select select
checkbox input "true"
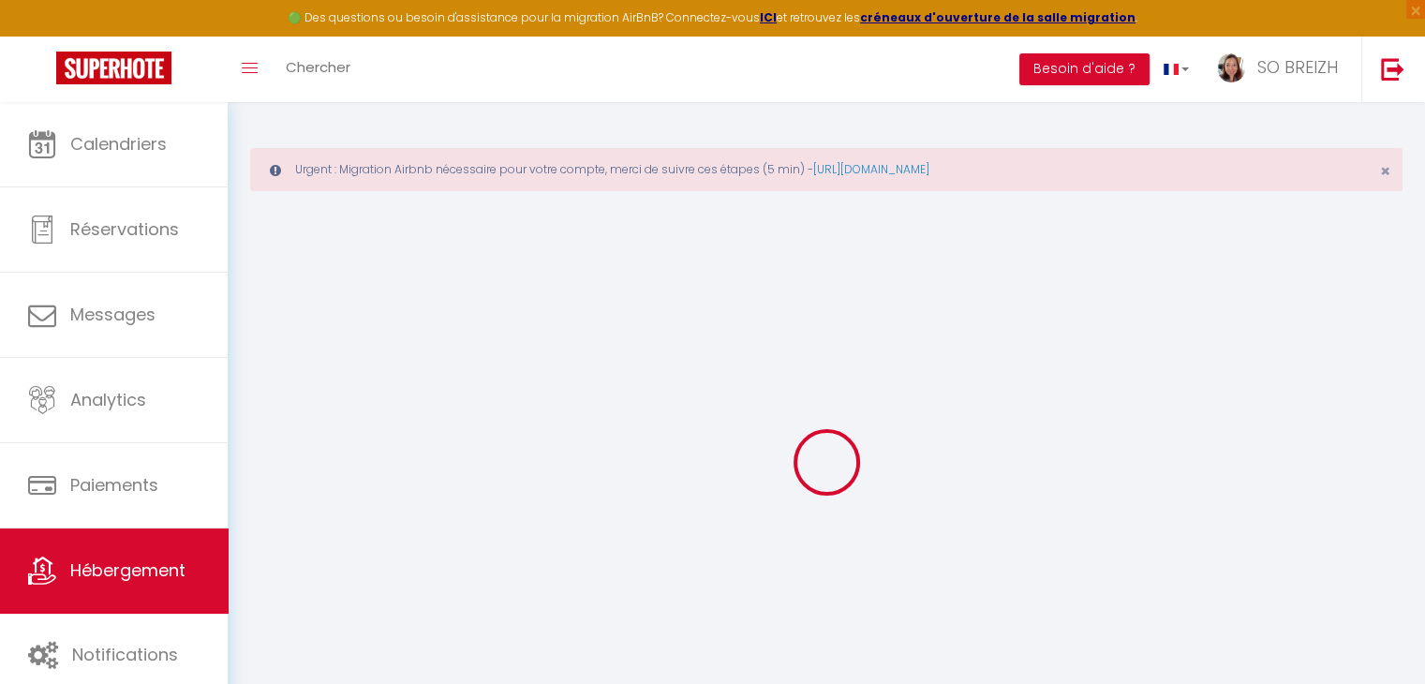
checkbox input "true"
checkbox input "false"
select select
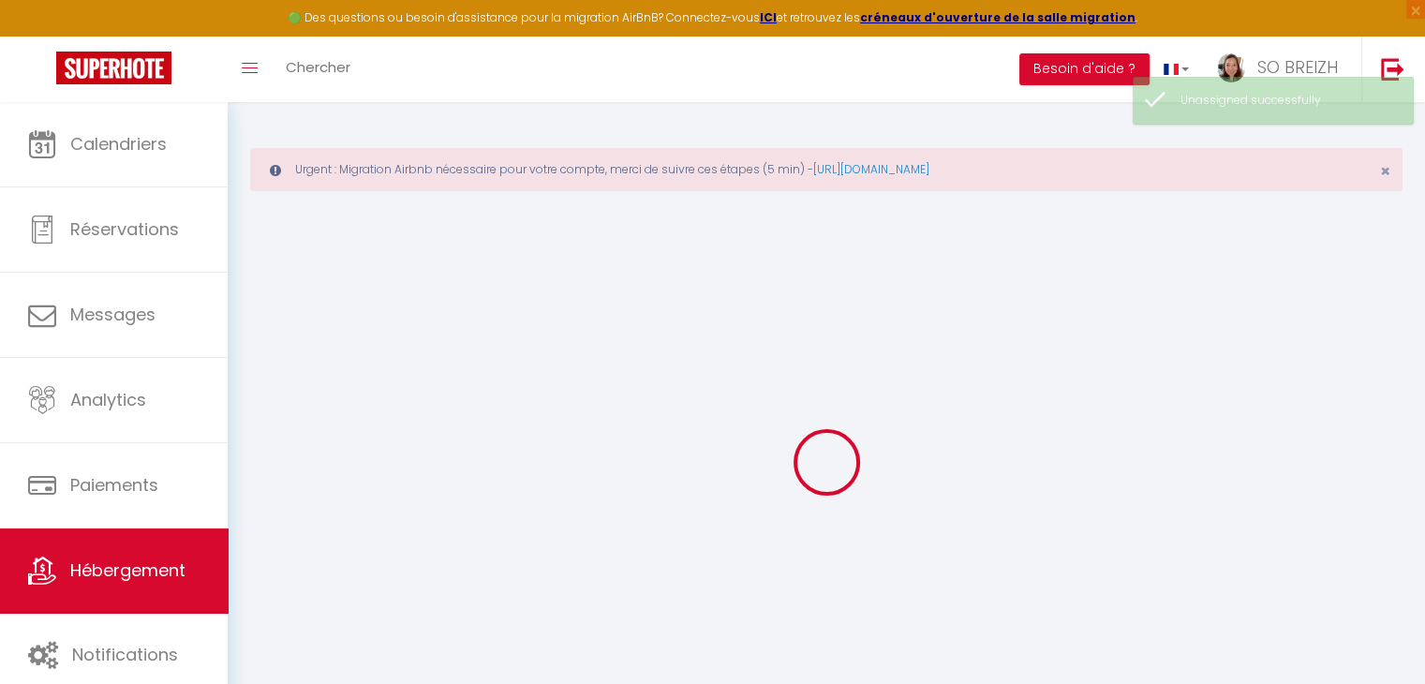
checkbox input "true"
checkbox input "false"
select select
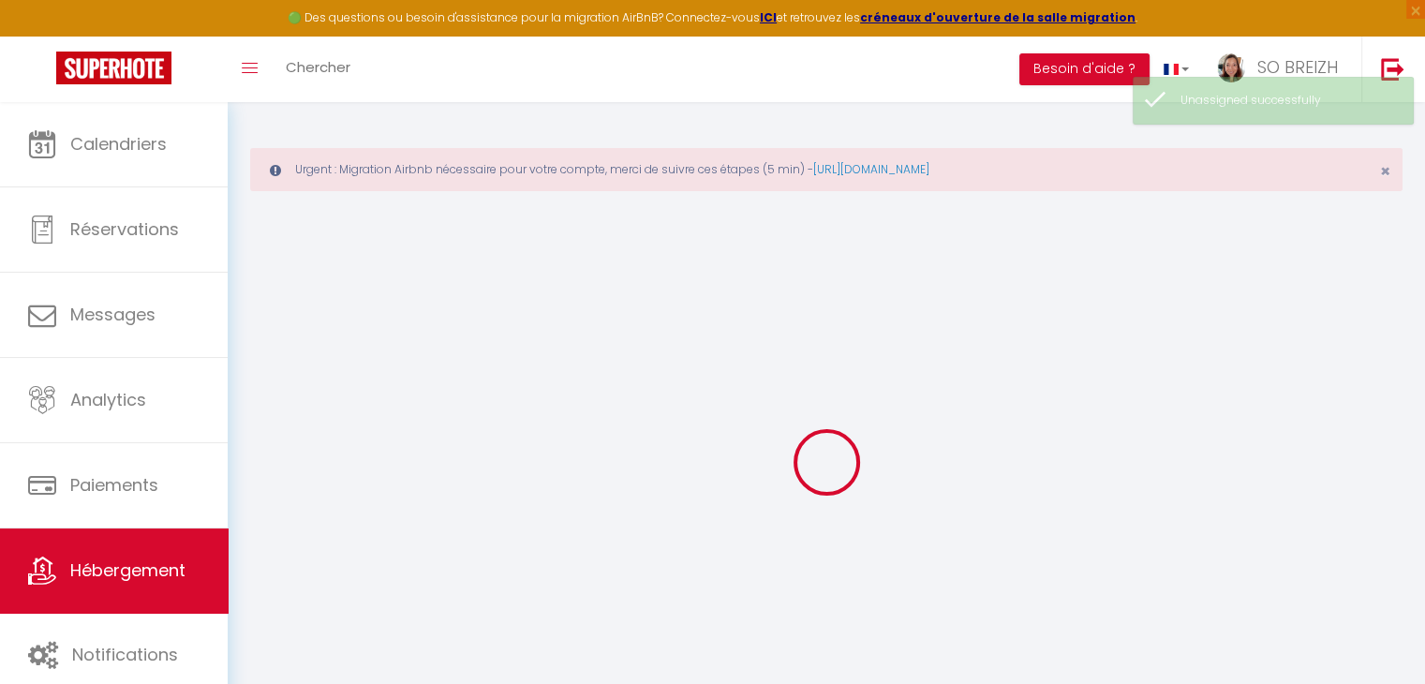
checkbox input "true"
checkbox input "false"
select select
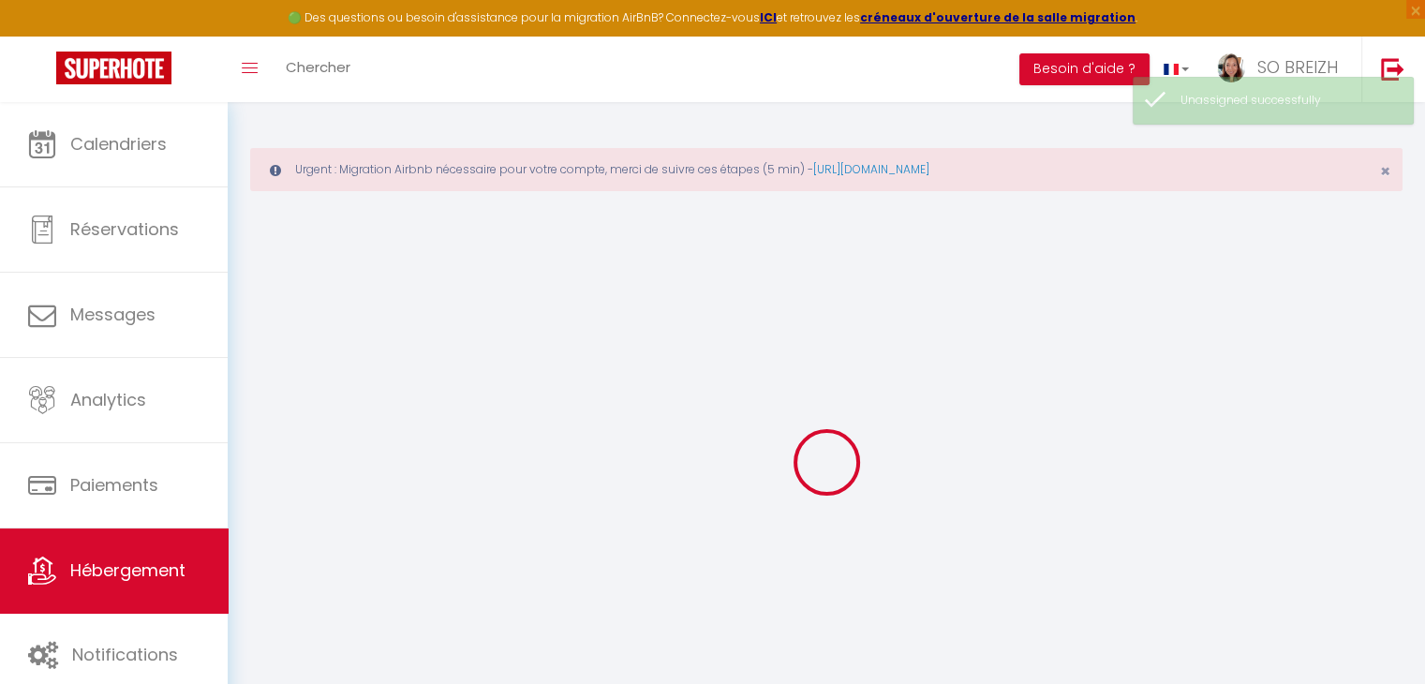
select select "17:00"
select select "23:45"
select select "10:00"
select select "15"
select select "60"
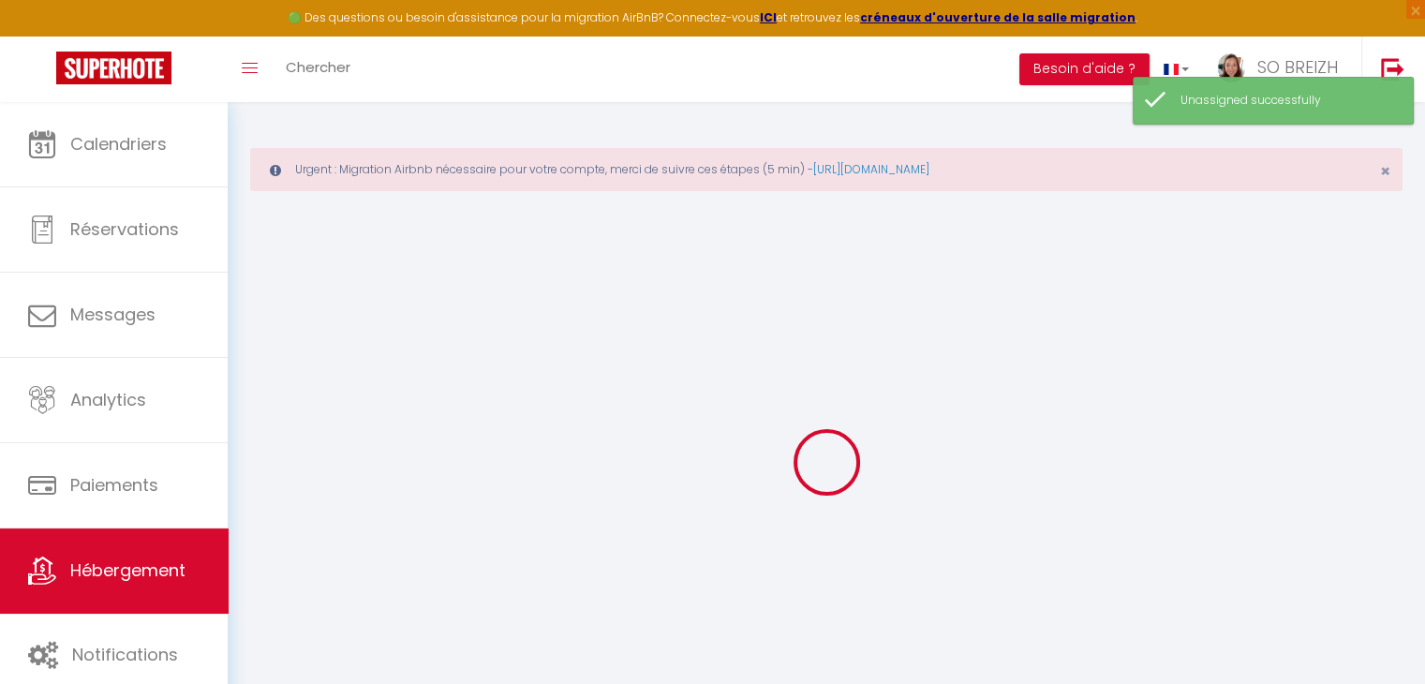
checkbox input "true"
checkbox input "false"
select select
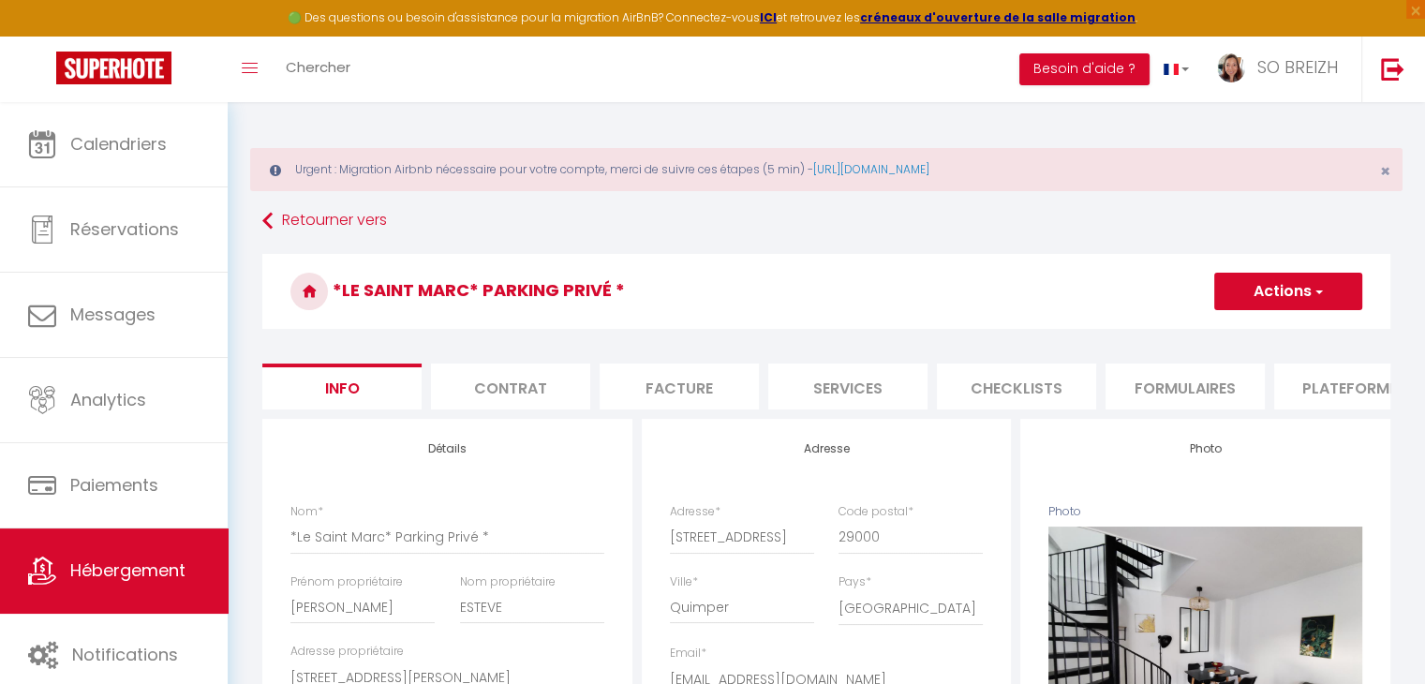
checkbox input "true"
checkbox input "false"
select select
